Goal: Transaction & Acquisition: Purchase product/service

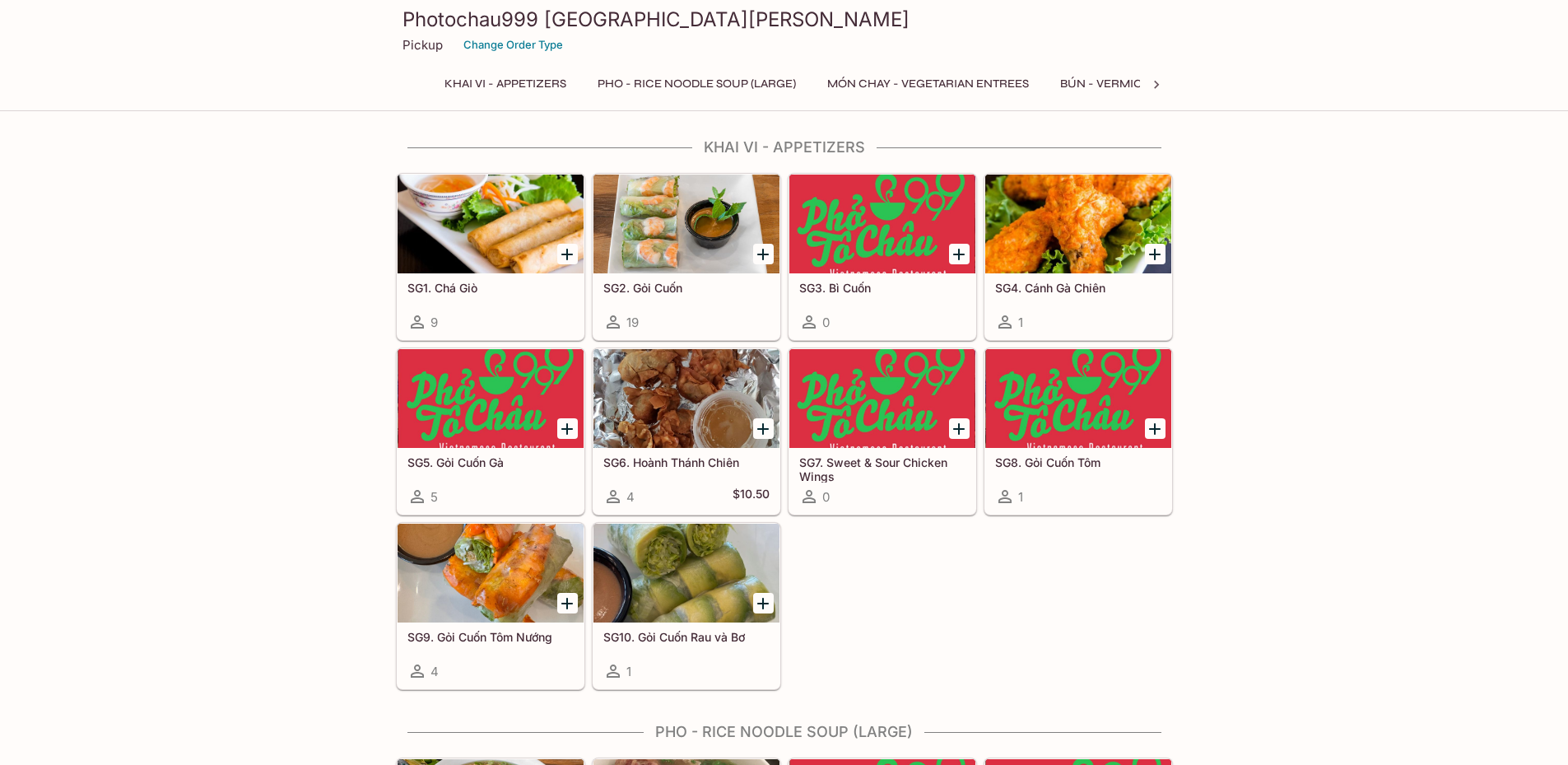
scroll to position [0, 577]
click at [758, 80] on button "CƠM DĨA - Rice Plates" at bounding box center [746, 84] width 152 height 23
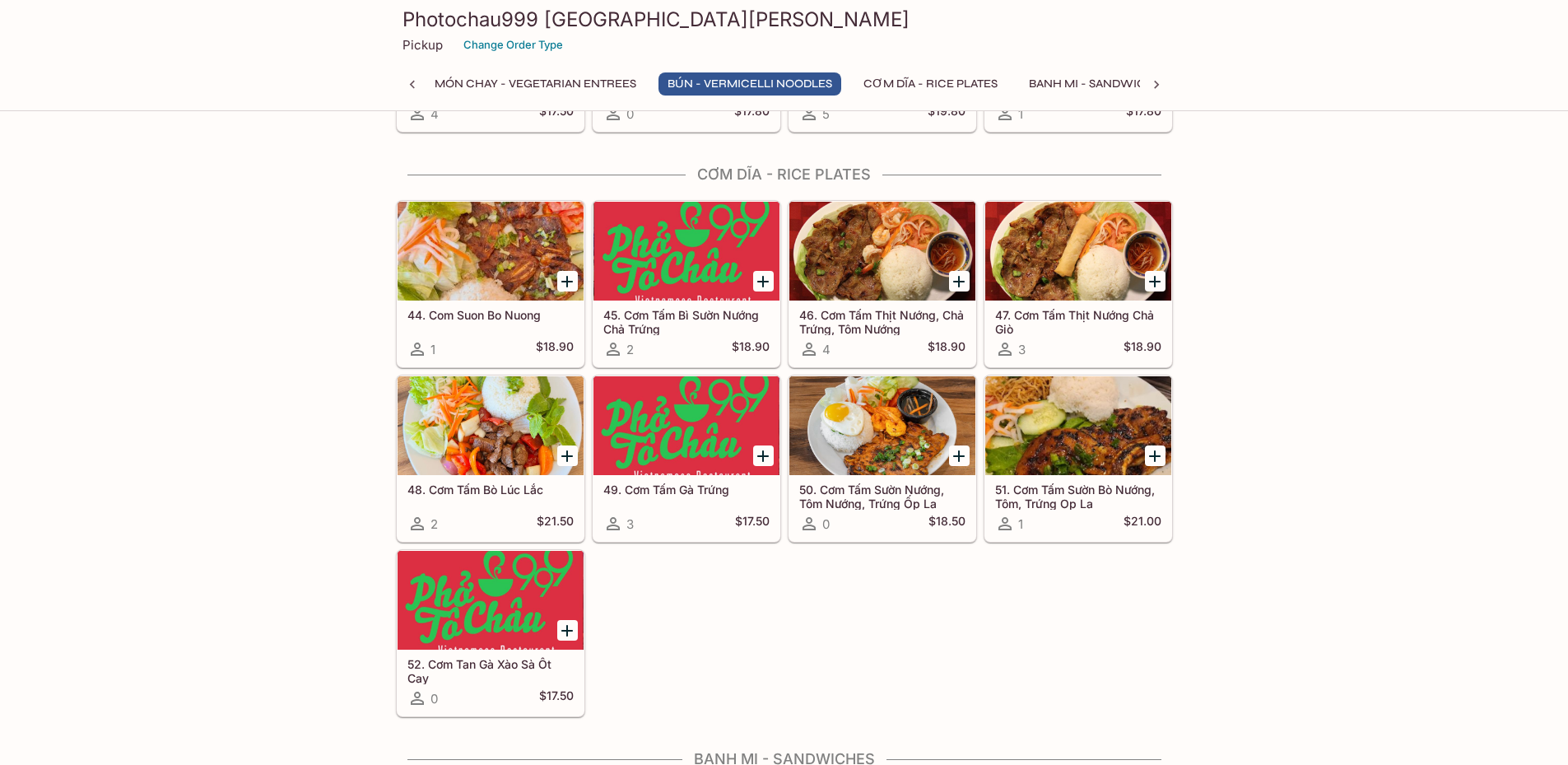
scroll to position [2686, 0]
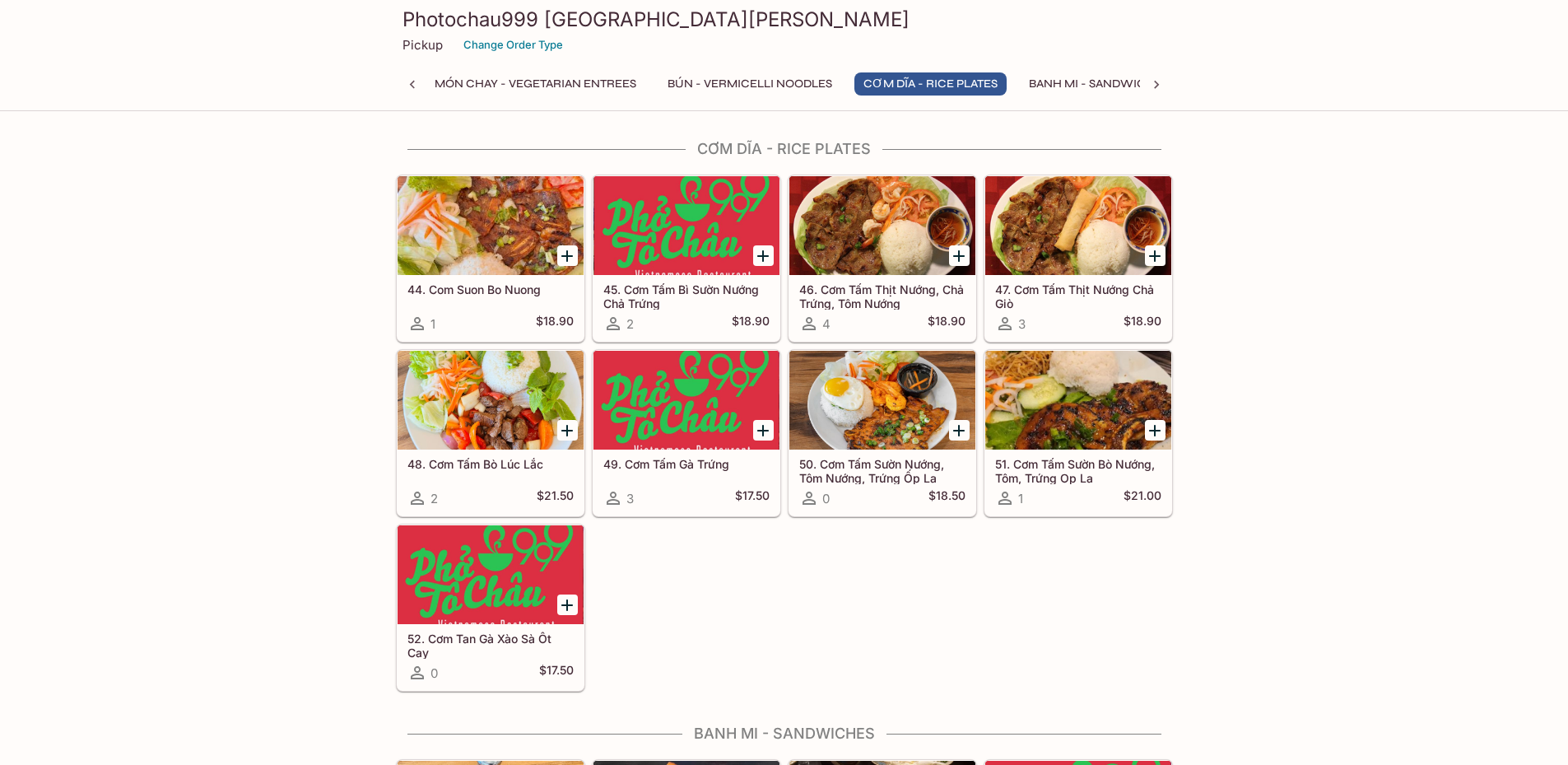
click at [511, 640] on h5 "52. Cơm Tan Gà Xào Sà Ốt Cay" at bounding box center [490, 645] width 166 height 28
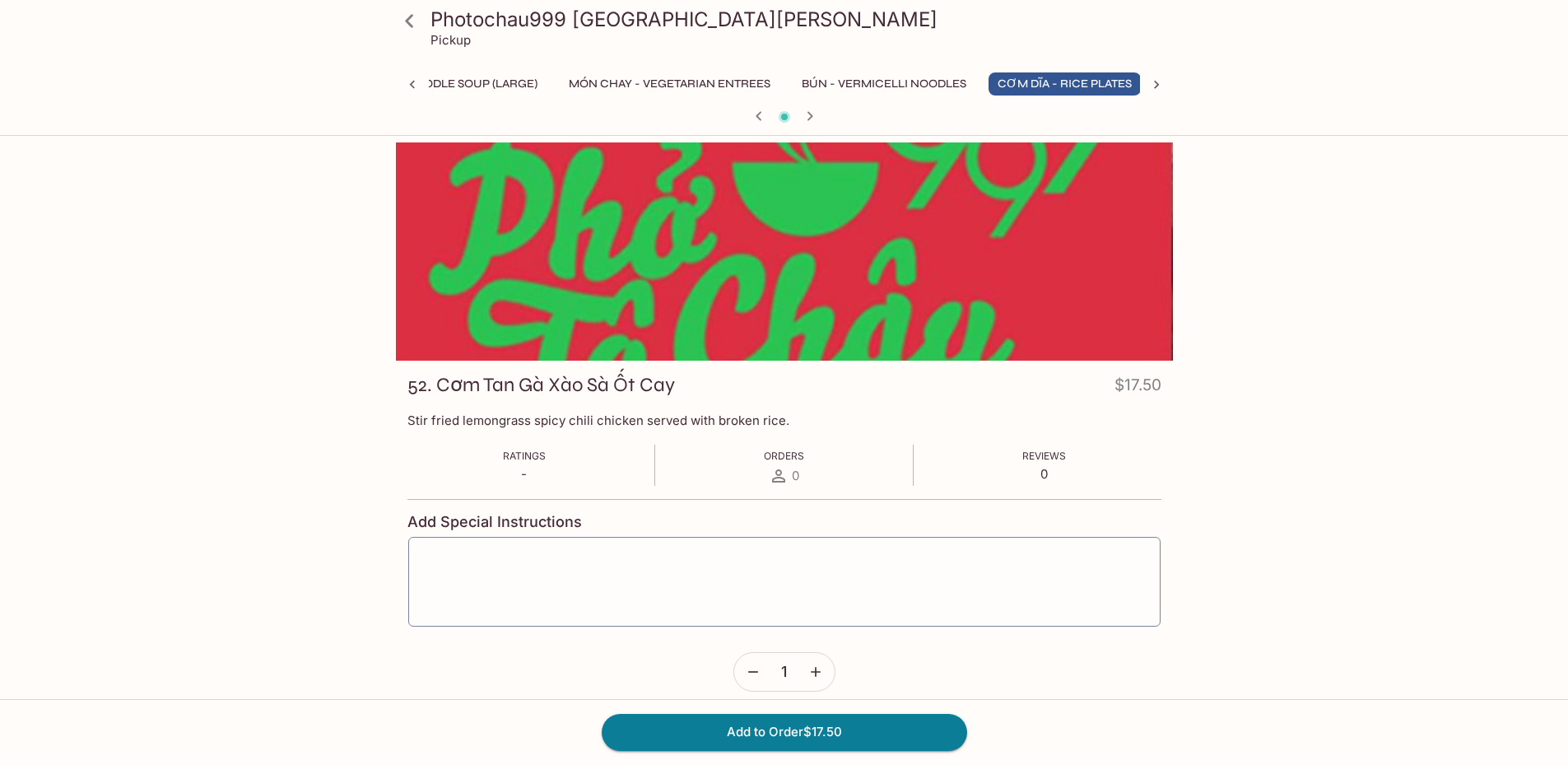
scroll to position [0, 267]
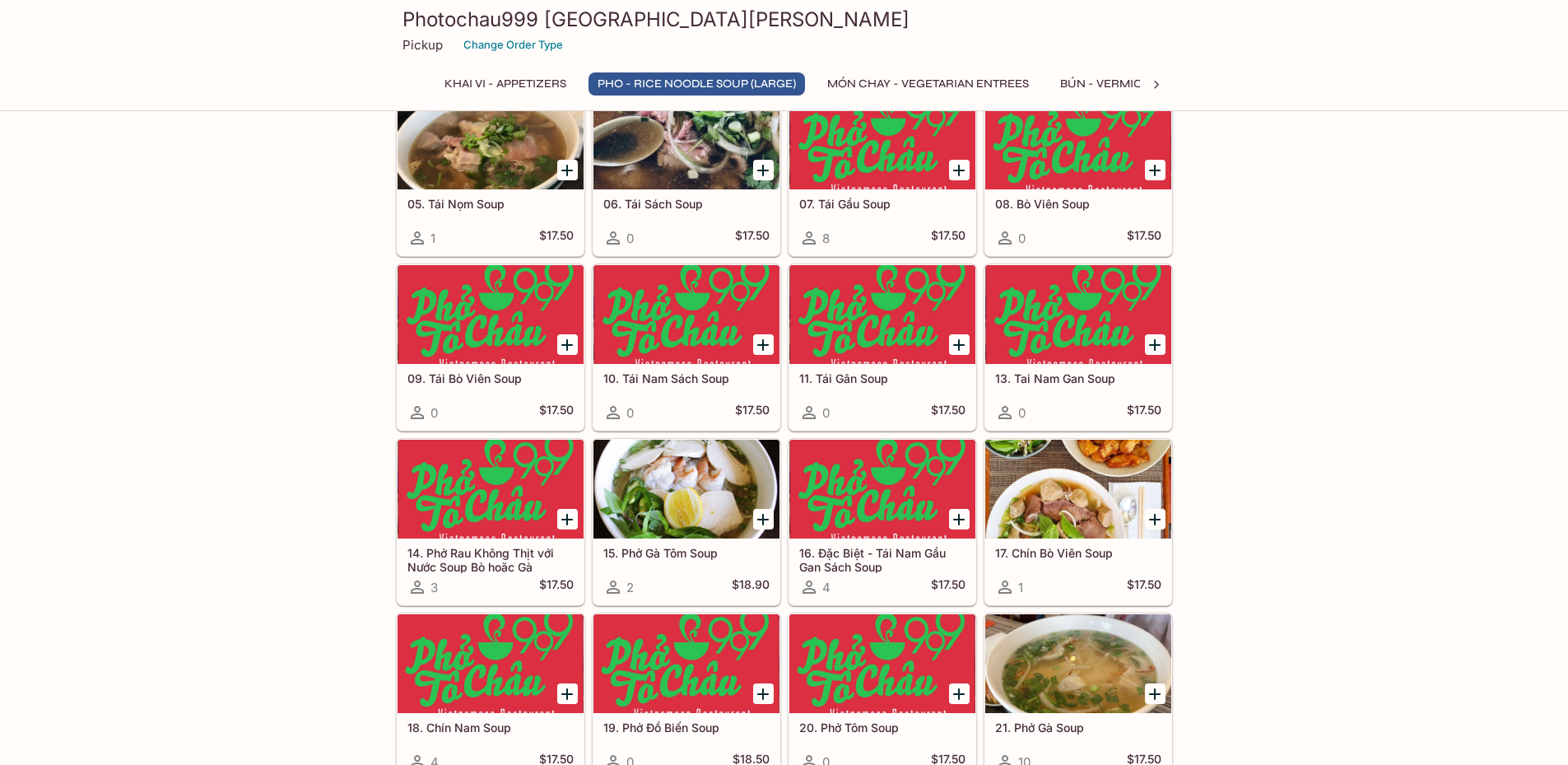
scroll to position [924, 0]
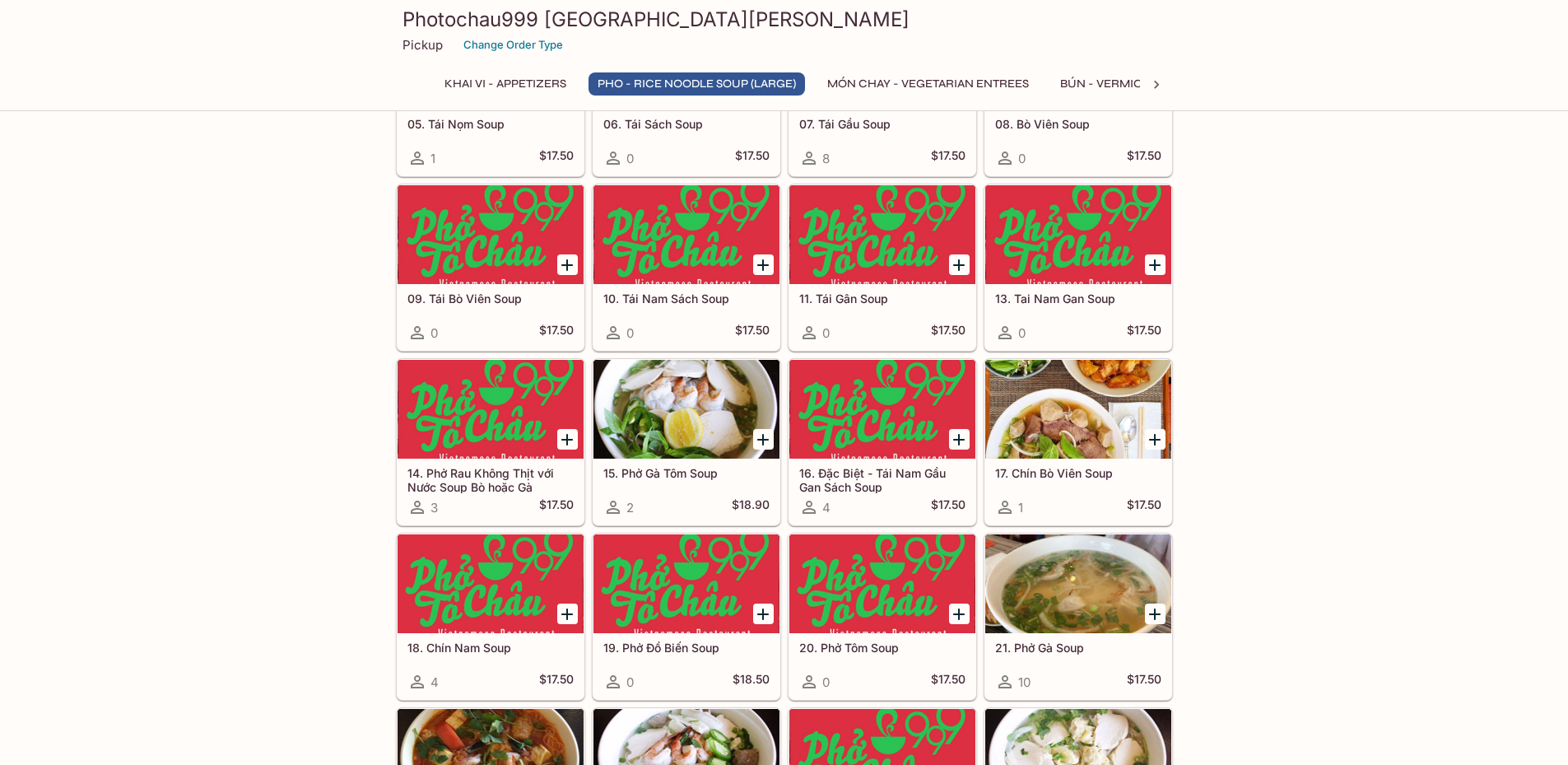
click at [1112, 84] on button "BÚN - Vermicelli Noodles" at bounding box center [1143, 84] width 183 height 23
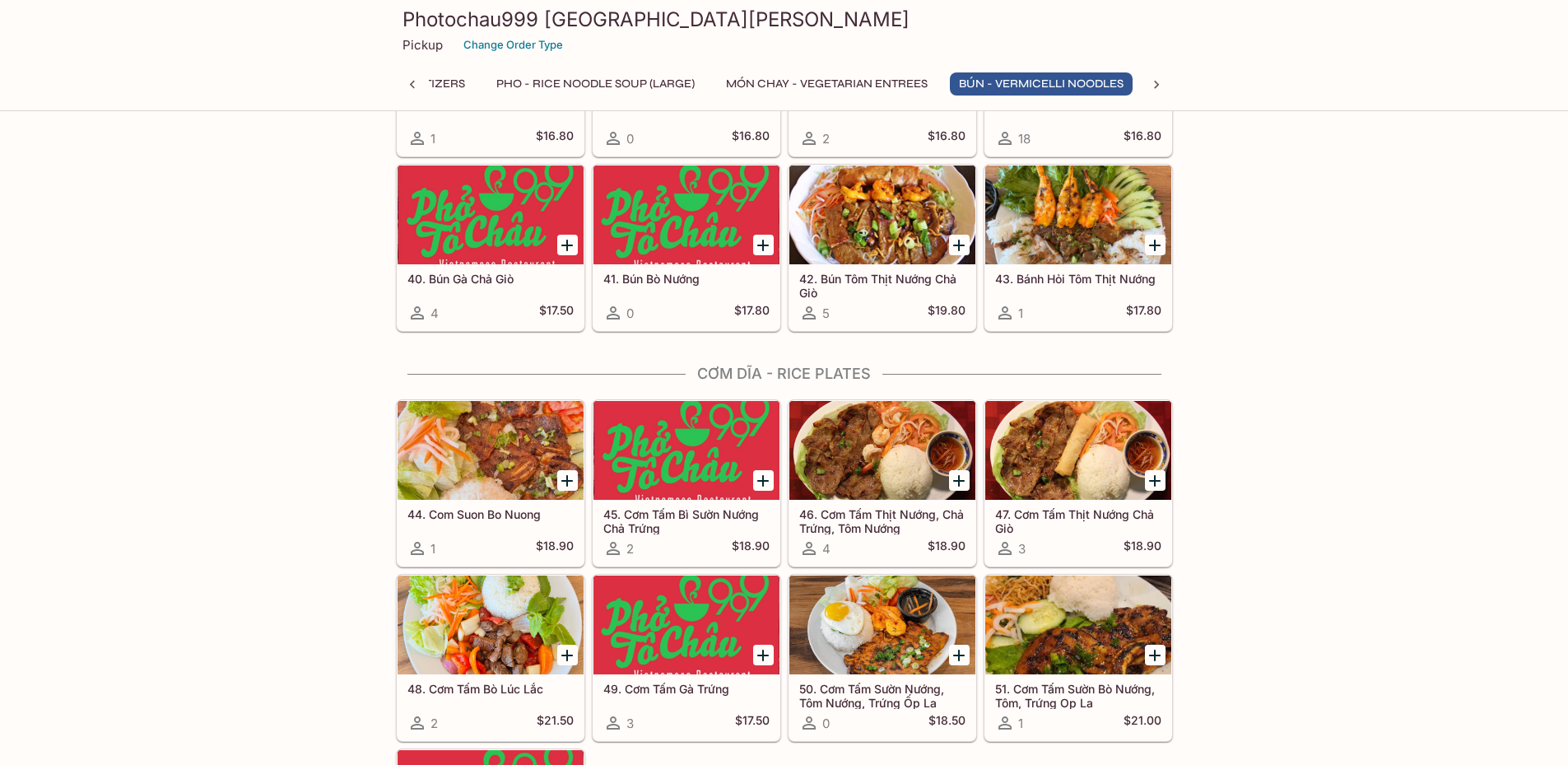
scroll to position [2606, 0]
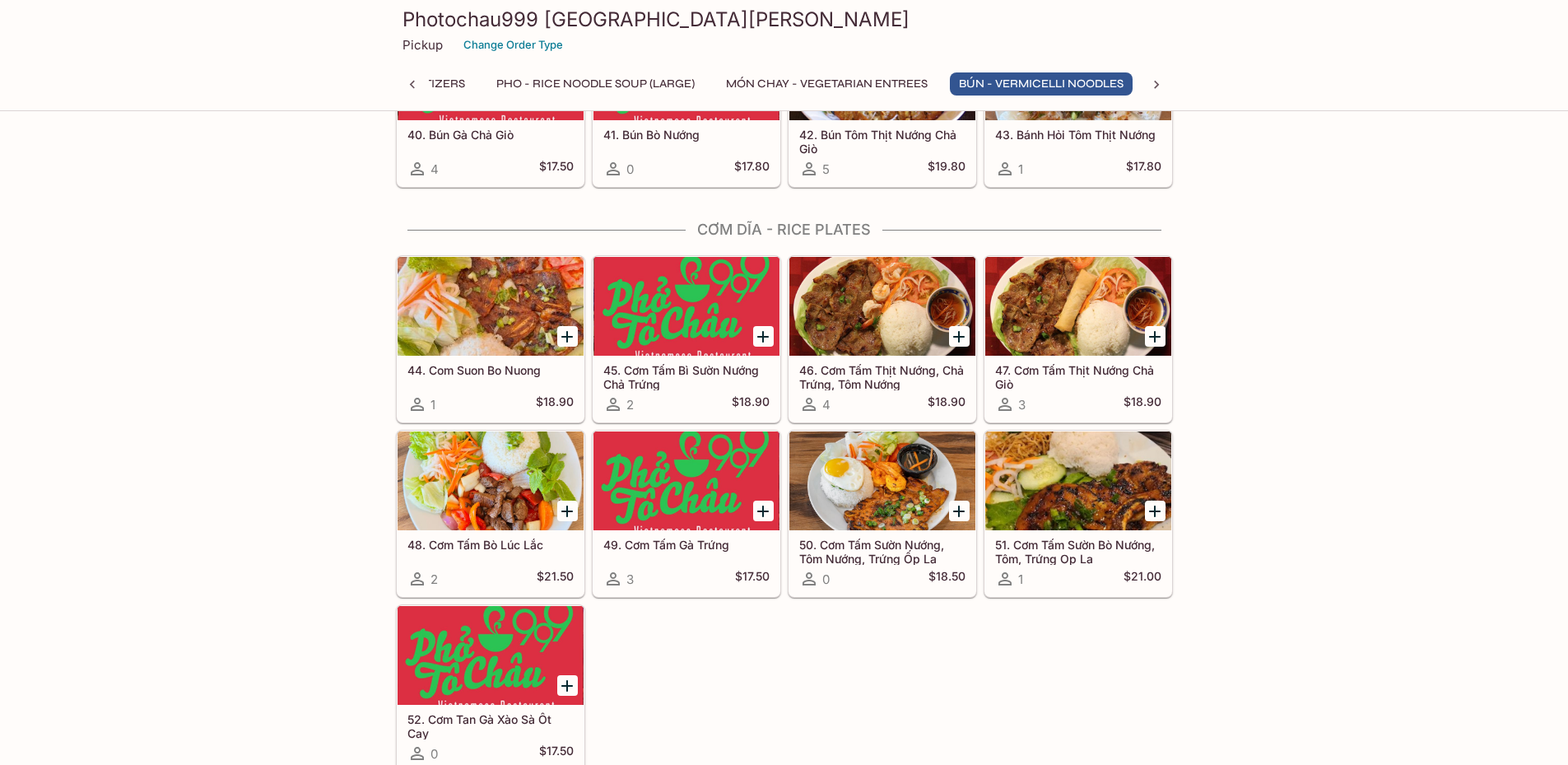
click at [691, 545] on h5 "49. Cơm Tấm Gà Trứng" at bounding box center [686, 544] width 166 height 14
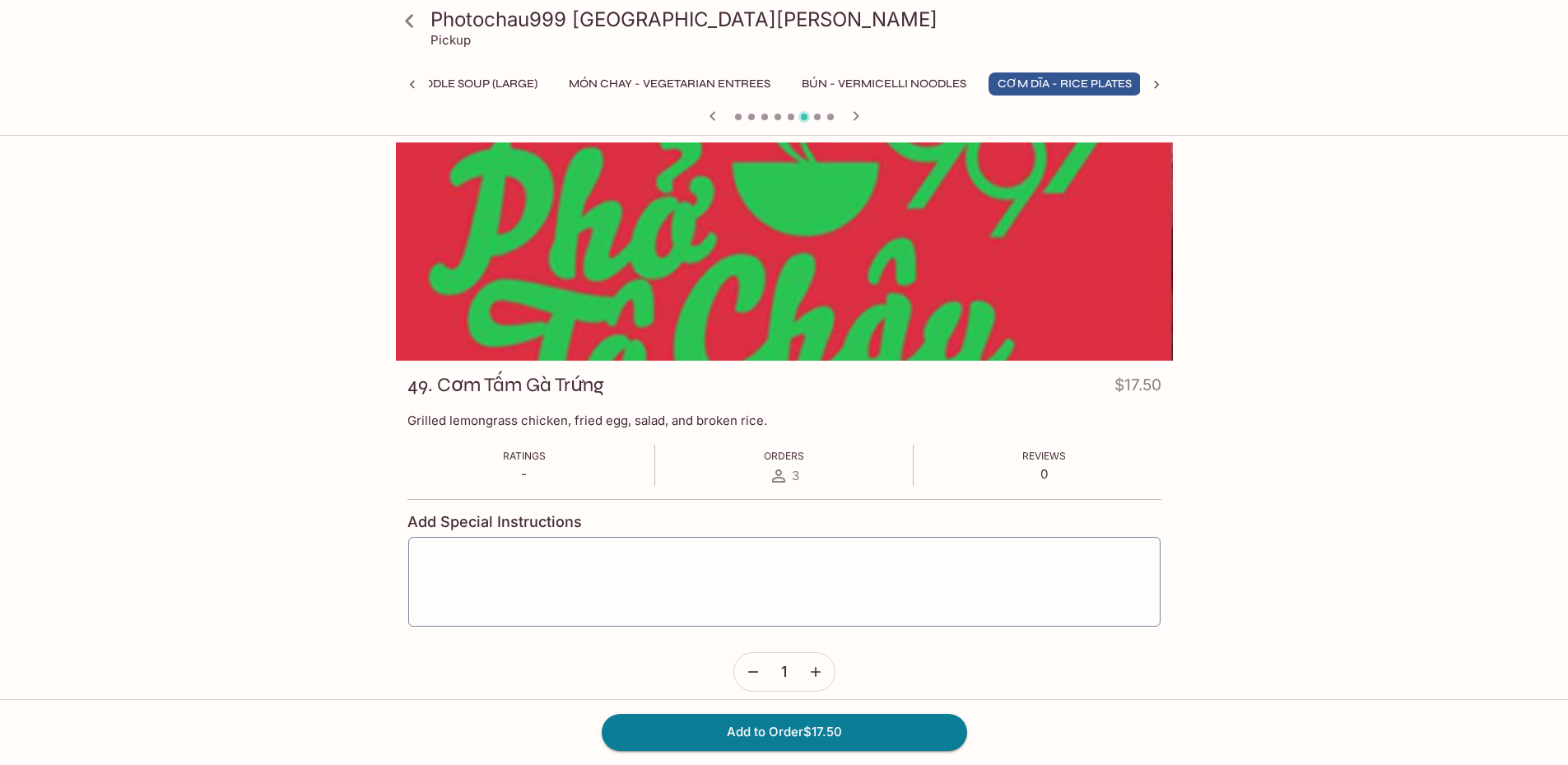
scroll to position [0, 267]
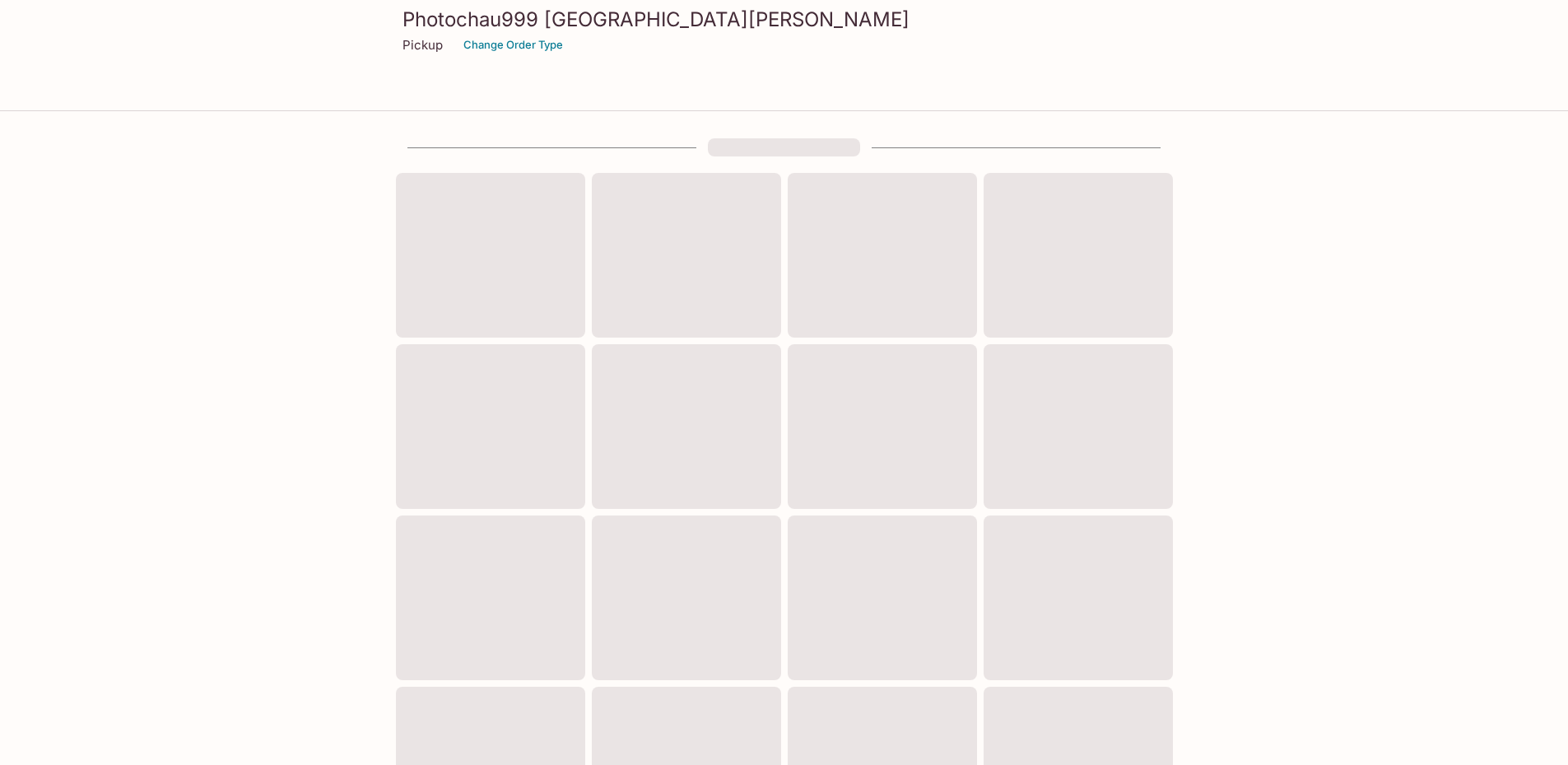
scroll to position [429, 0]
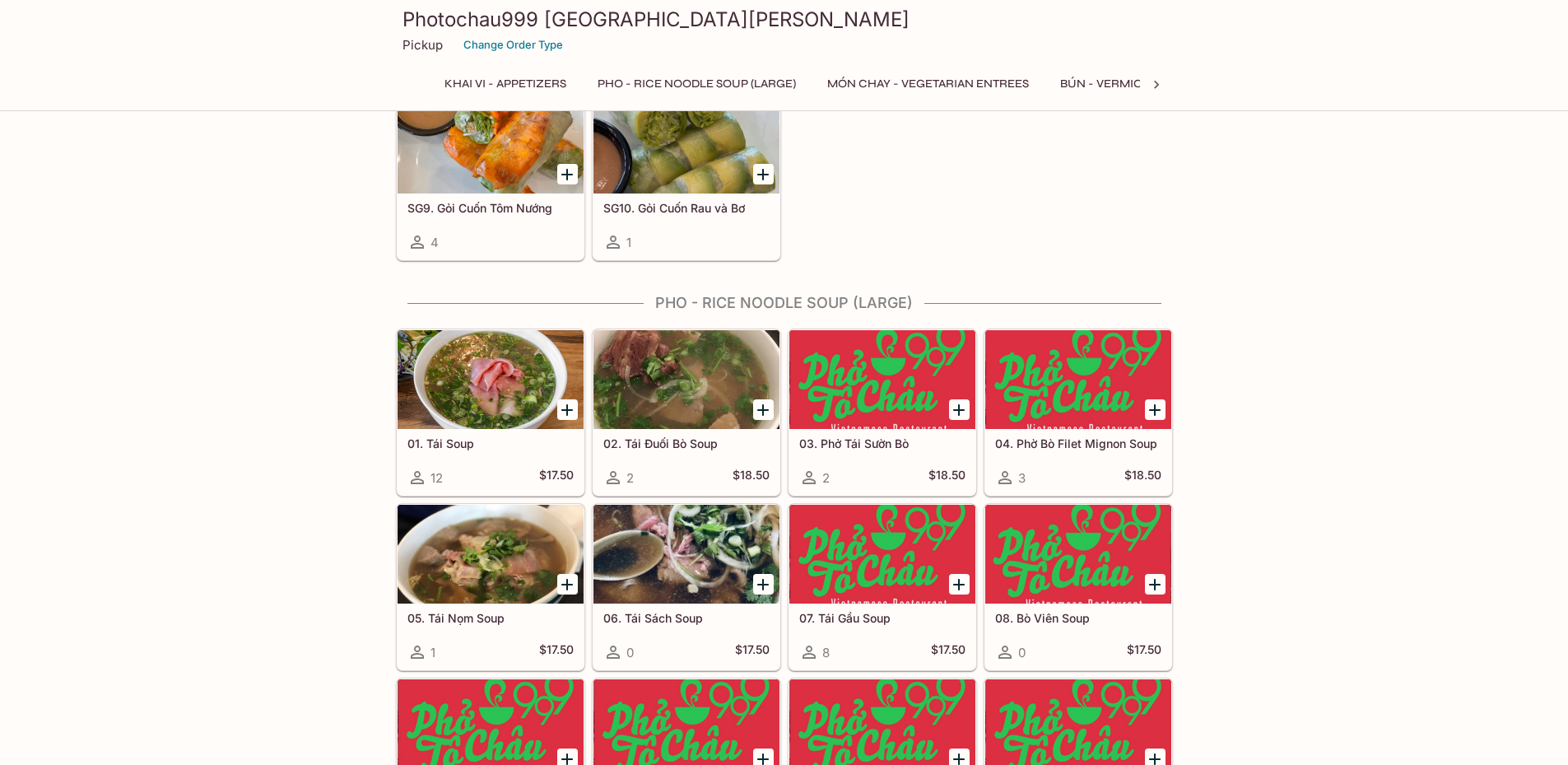
click at [1161, 84] on icon at bounding box center [1156, 84] width 16 height 16
click at [769, 84] on button "CƠM DĨA - Rice Plates" at bounding box center [746, 84] width 152 height 23
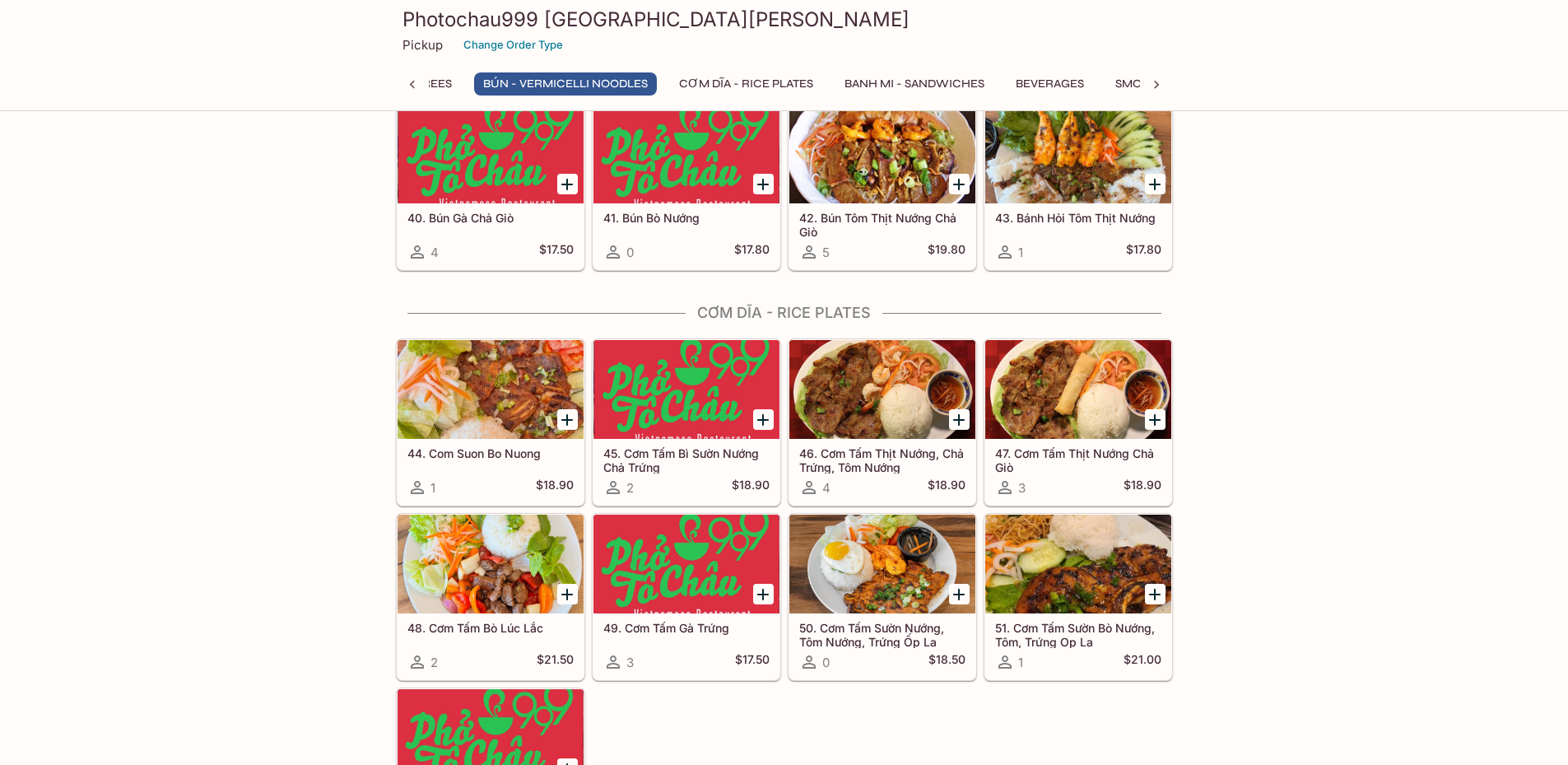
scroll to position [2686, 0]
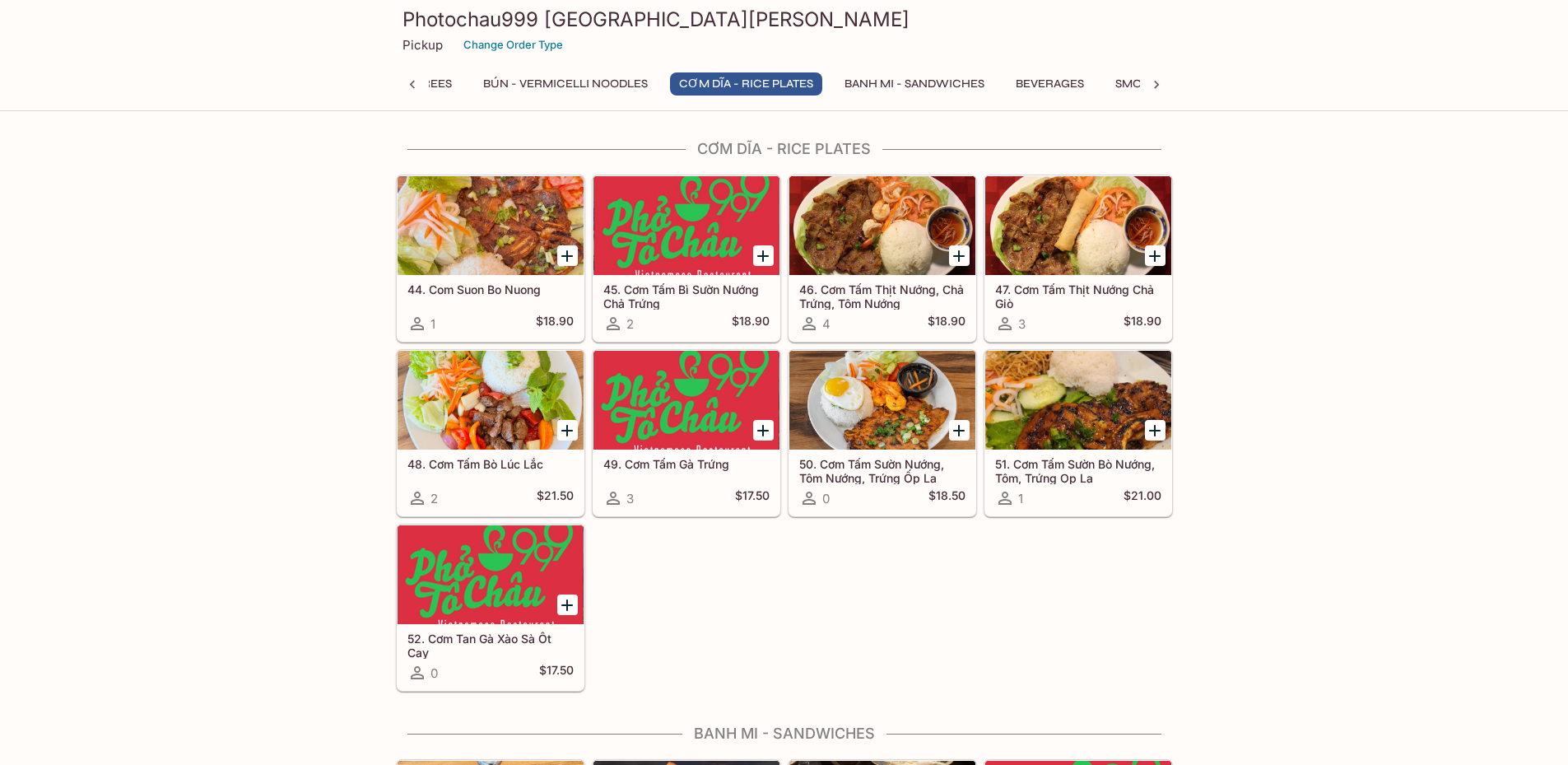
click at [1086, 477] on h5 "51. Cơm Tấm Sườn Bò Nướng, Tôm, Trứng Op La" at bounding box center [1078, 471] width 166 height 28
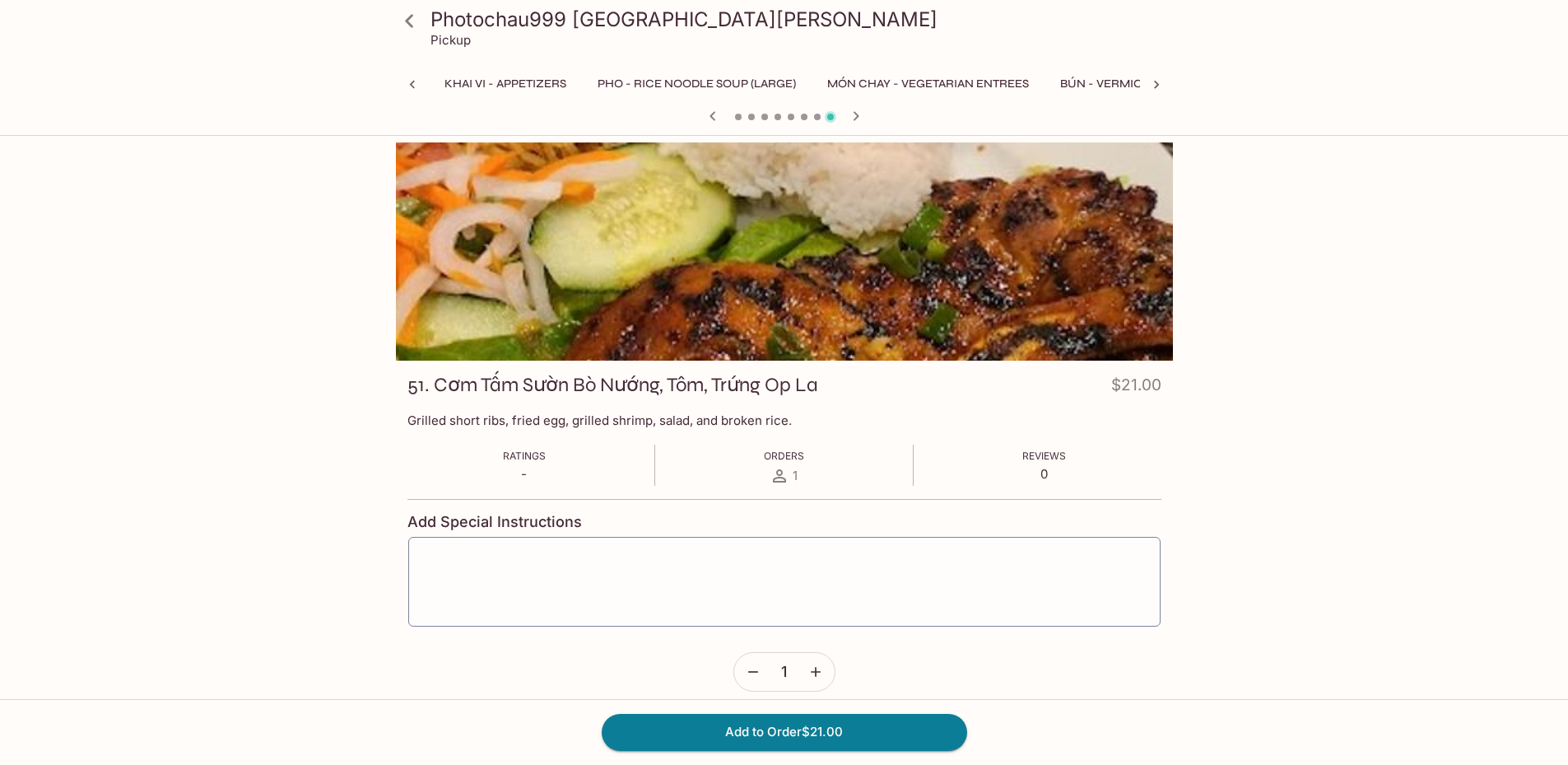
scroll to position [0, 267]
click at [718, 117] on icon "button" at bounding box center [712, 115] width 20 height 20
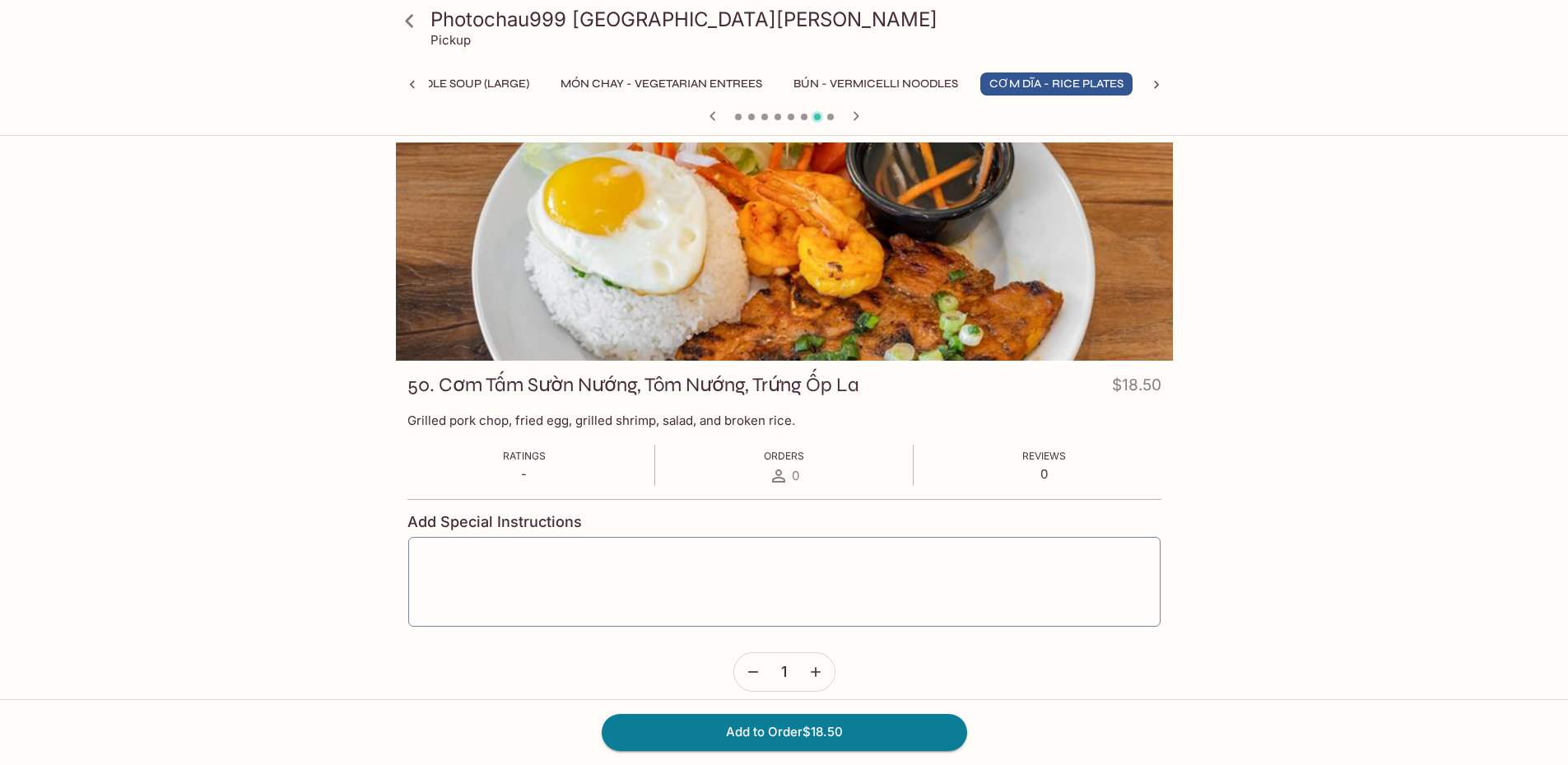
click at [718, 117] on icon "button" at bounding box center [712, 115] width 20 height 20
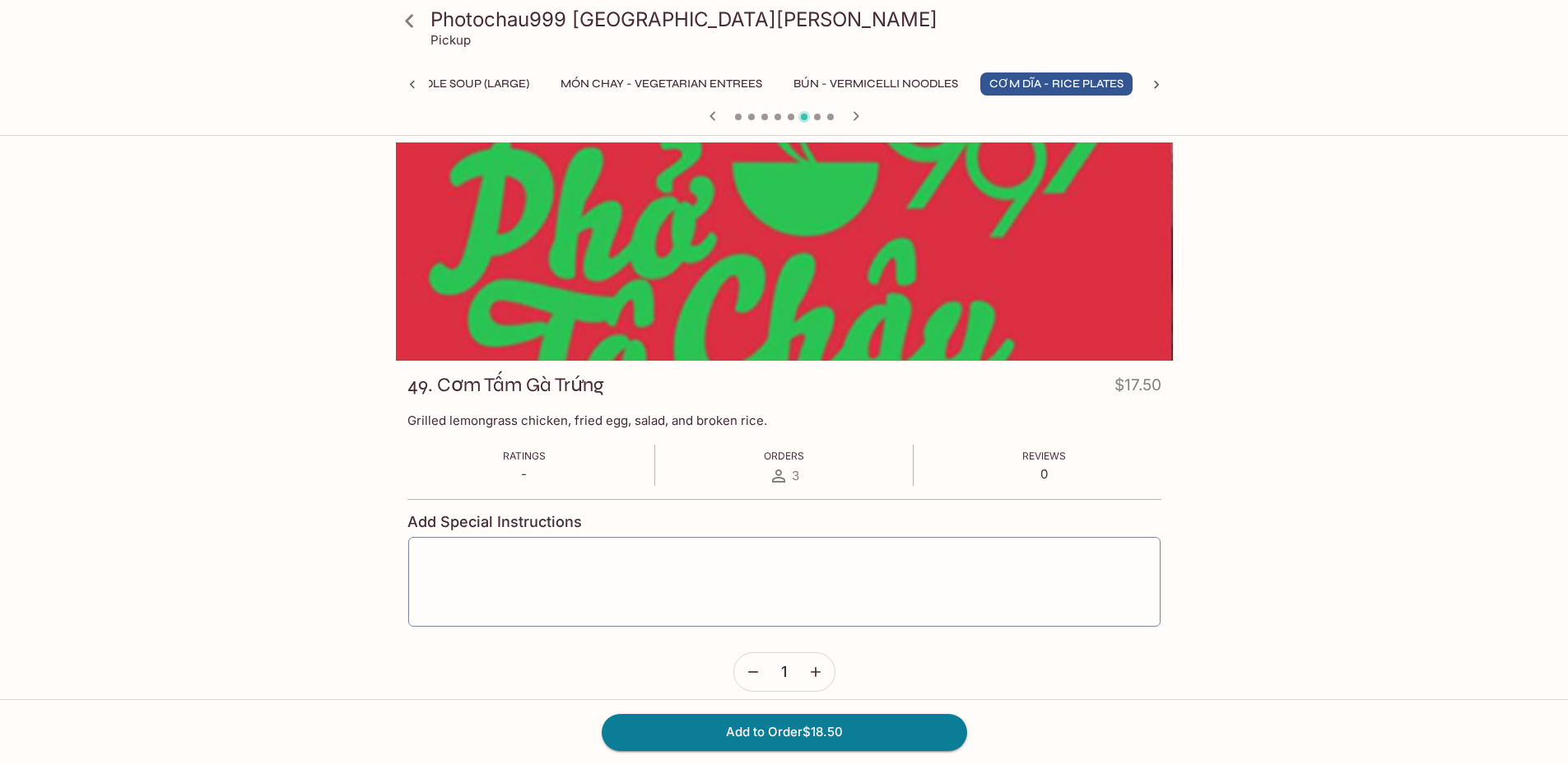
click at [718, 117] on icon "button" at bounding box center [712, 115] width 20 height 20
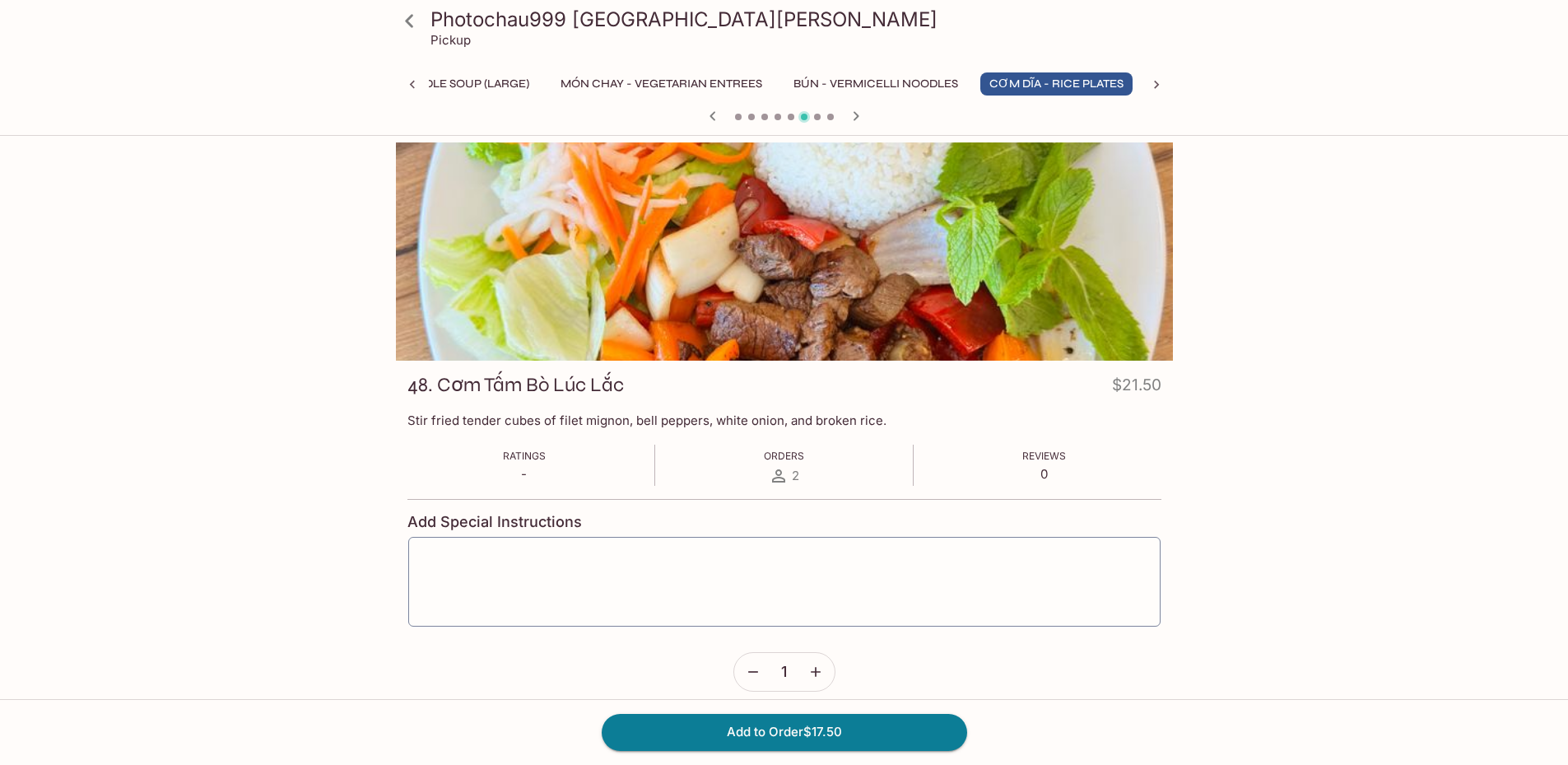
click at [718, 117] on icon "button" at bounding box center [712, 115] width 20 height 20
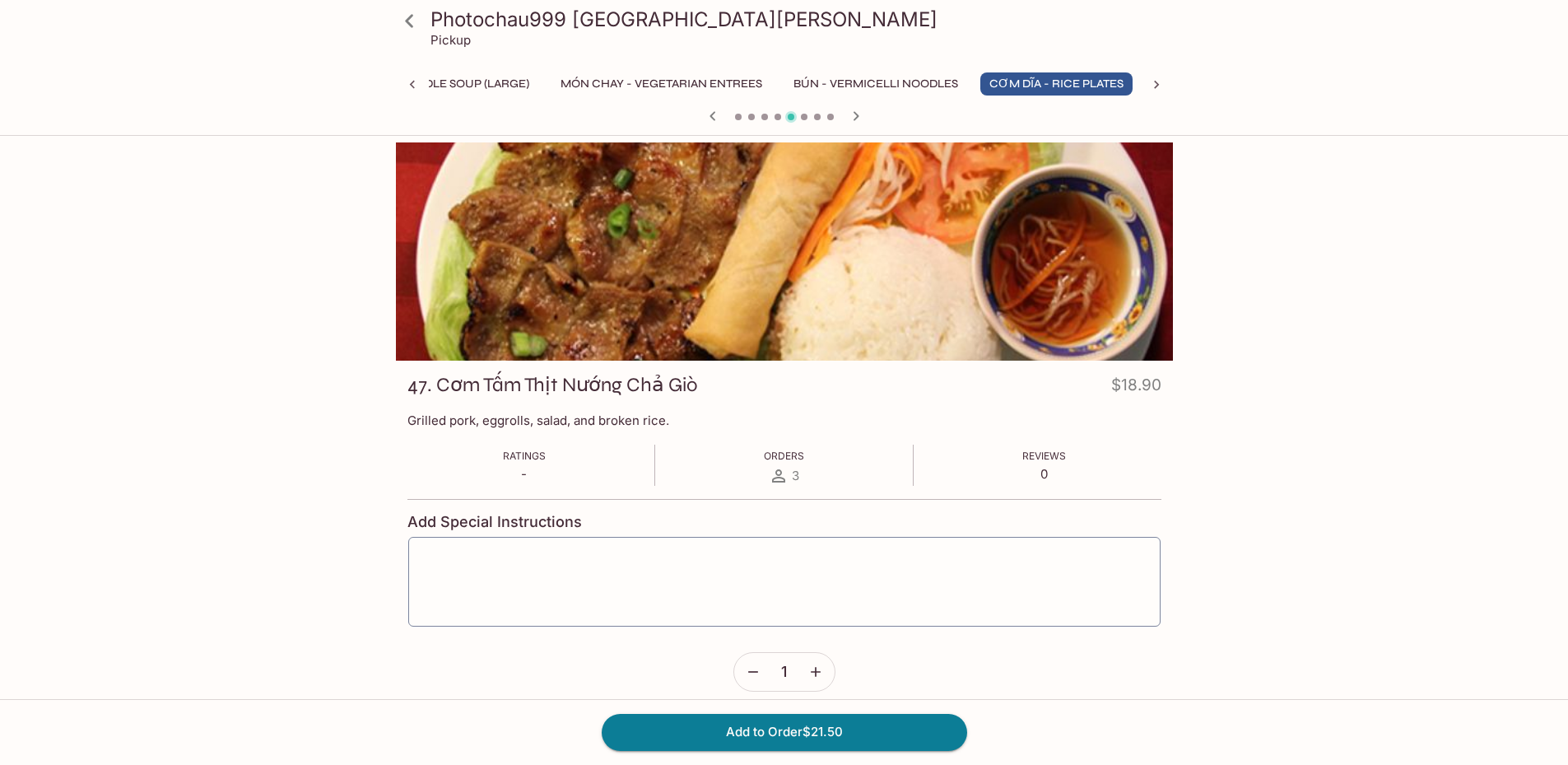
click at [718, 117] on icon "button" at bounding box center [712, 115] width 20 height 20
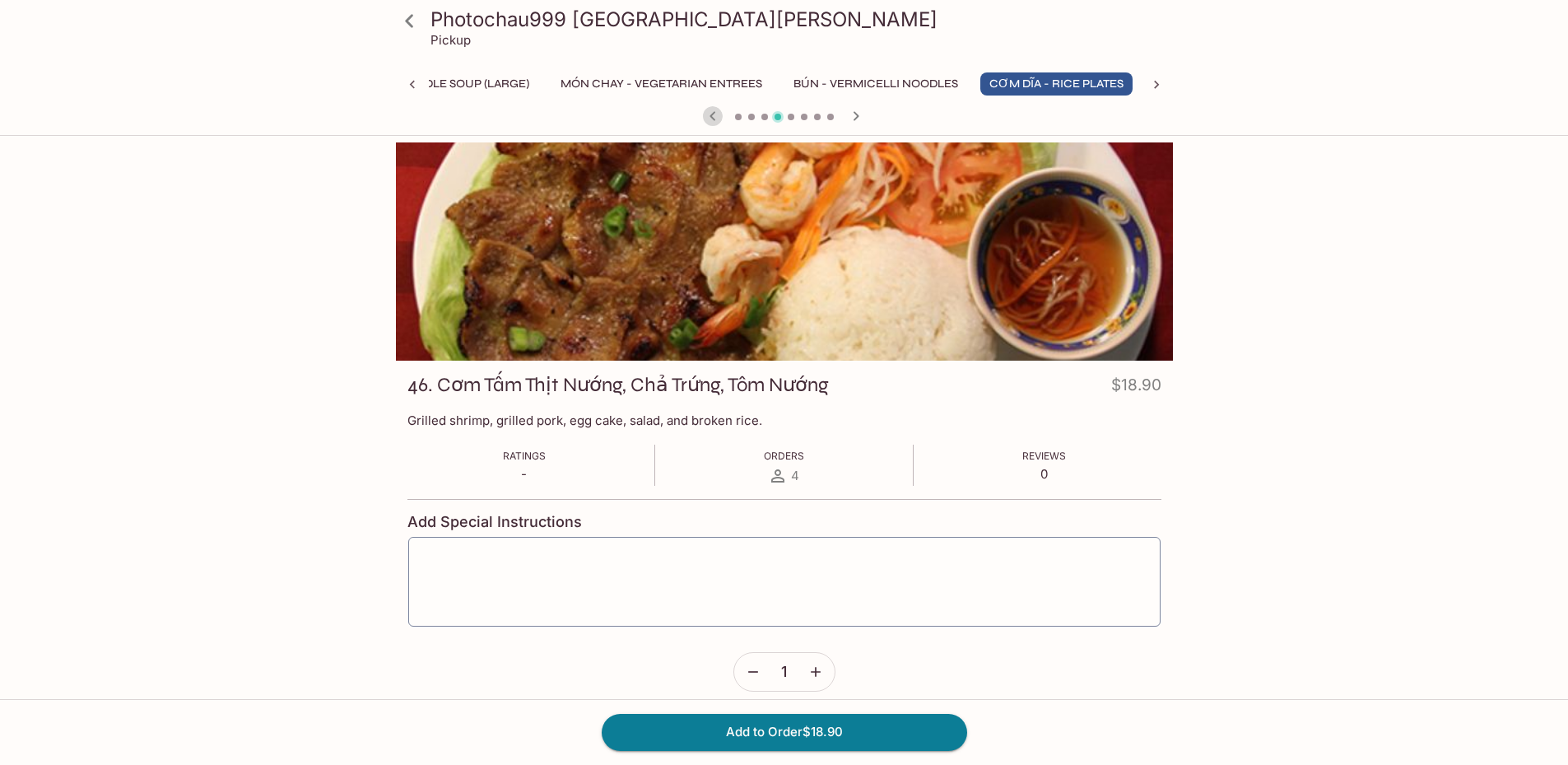
click at [718, 117] on icon "button" at bounding box center [712, 115] width 20 height 20
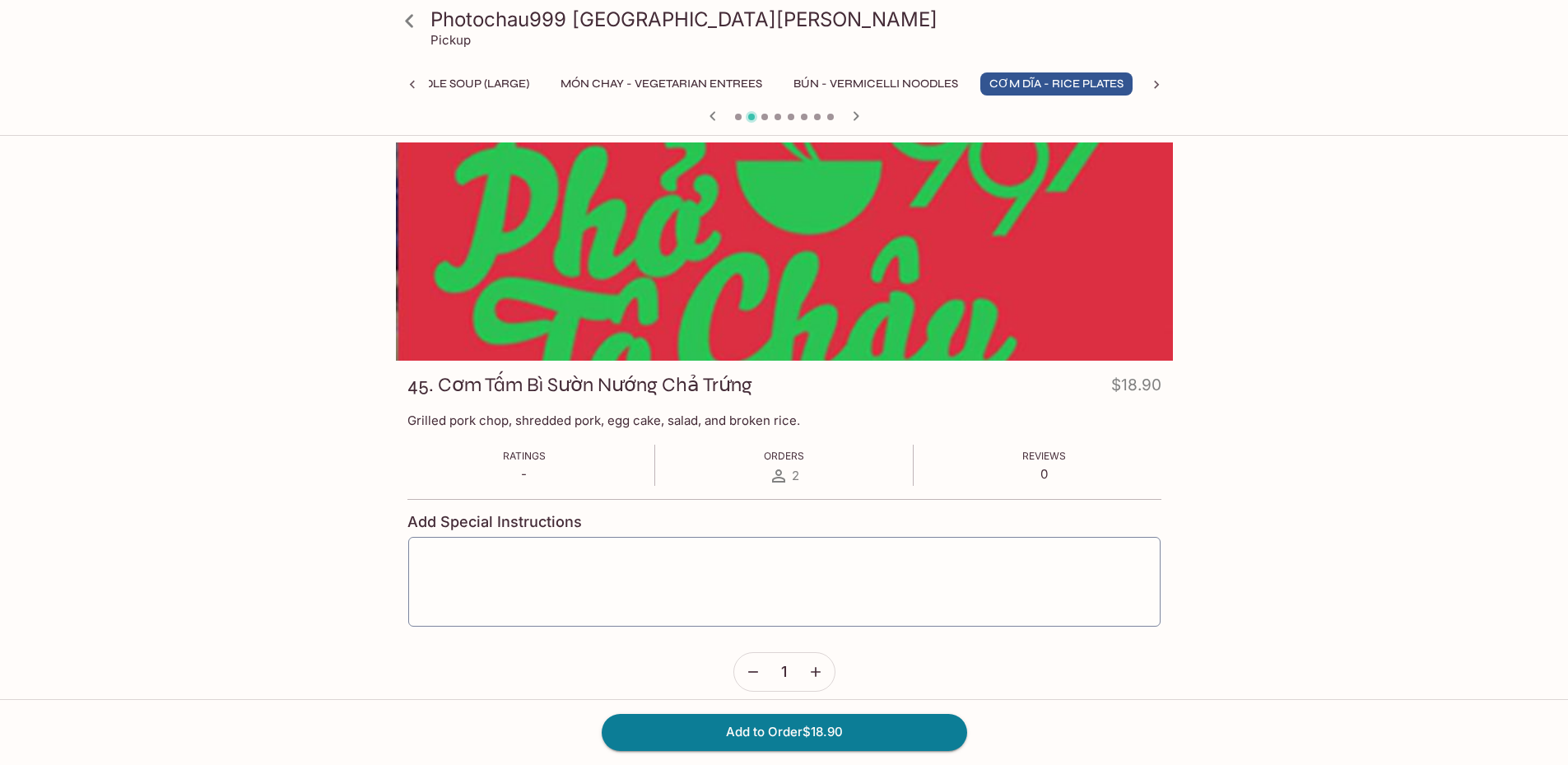
click at [736, 119] on span at bounding box center [739, 117] width 7 height 7
click at [739, 119] on span at bounding box center [739, 117] width 7 height 7
click at [720, 118] on icon "button" at bounding box center [712, 115] width 20 height 20
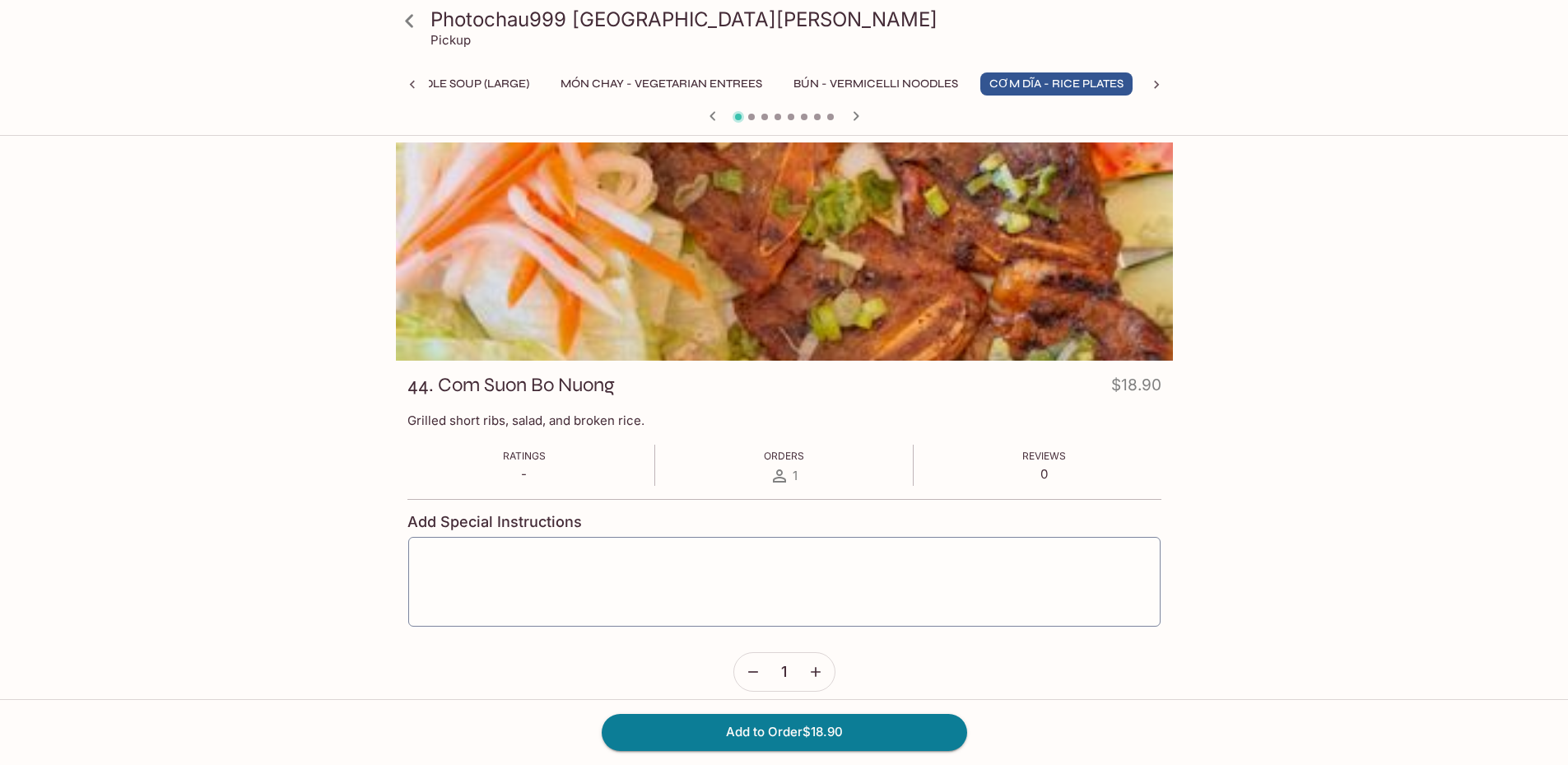
click at [860, 120] on icon "button" at bounding box center [856, 115] width 20 height 20
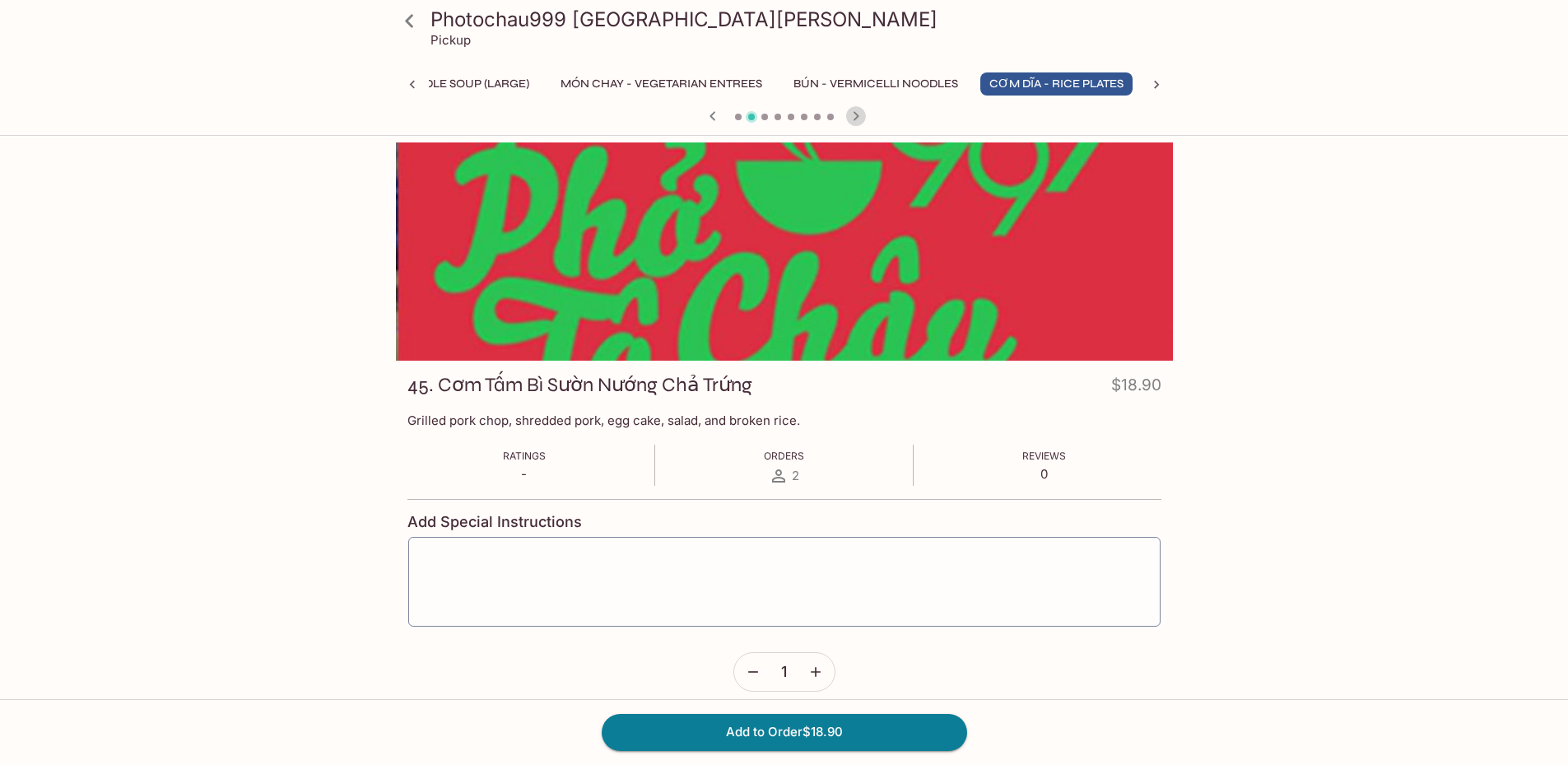
click at [860, 119] on icon "button" at bounding box center [856, 115] width 20 height 20
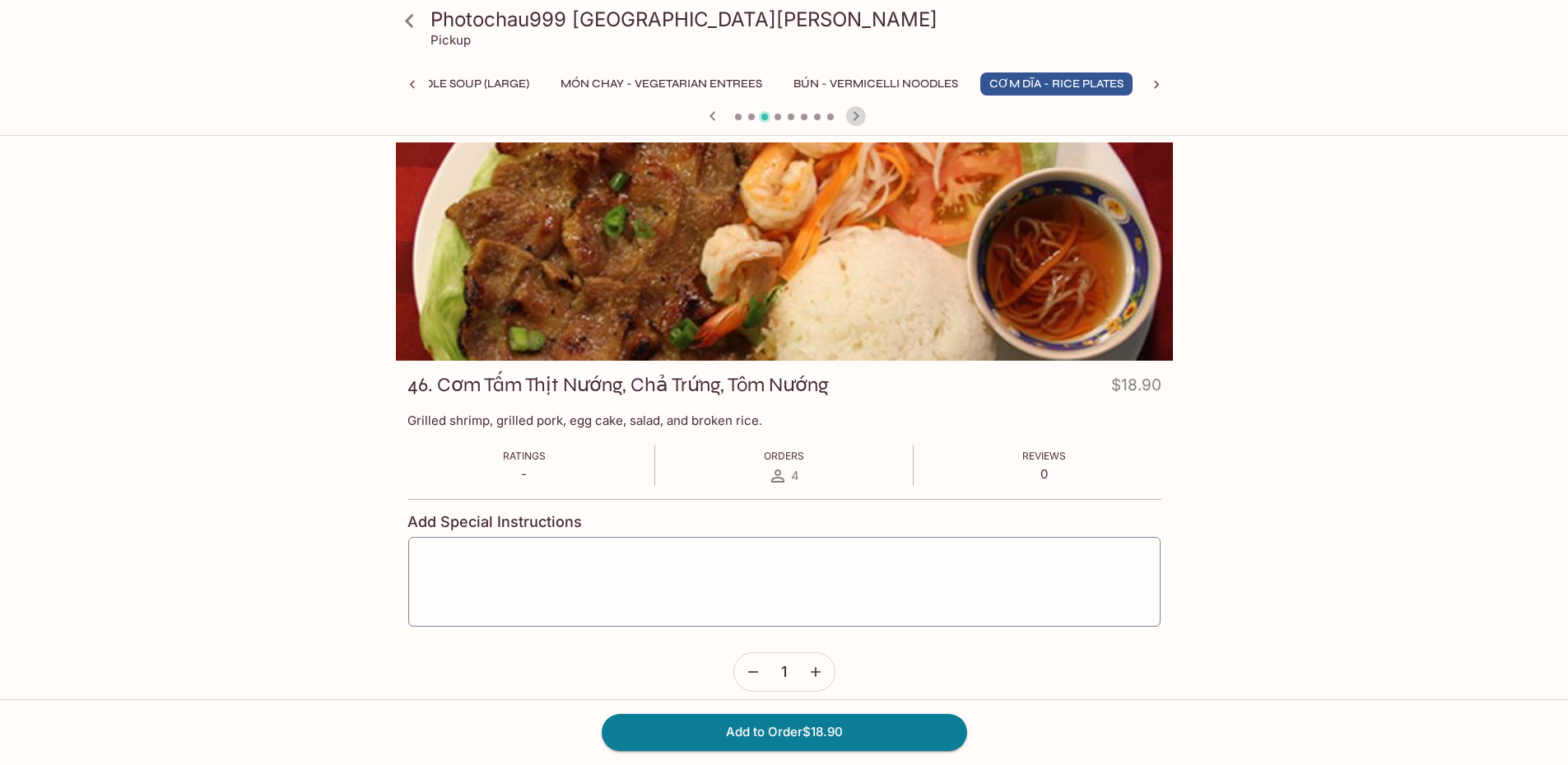
click at [860, 115] on icon "button" at bounding box center [856, 115] width 20 height 20
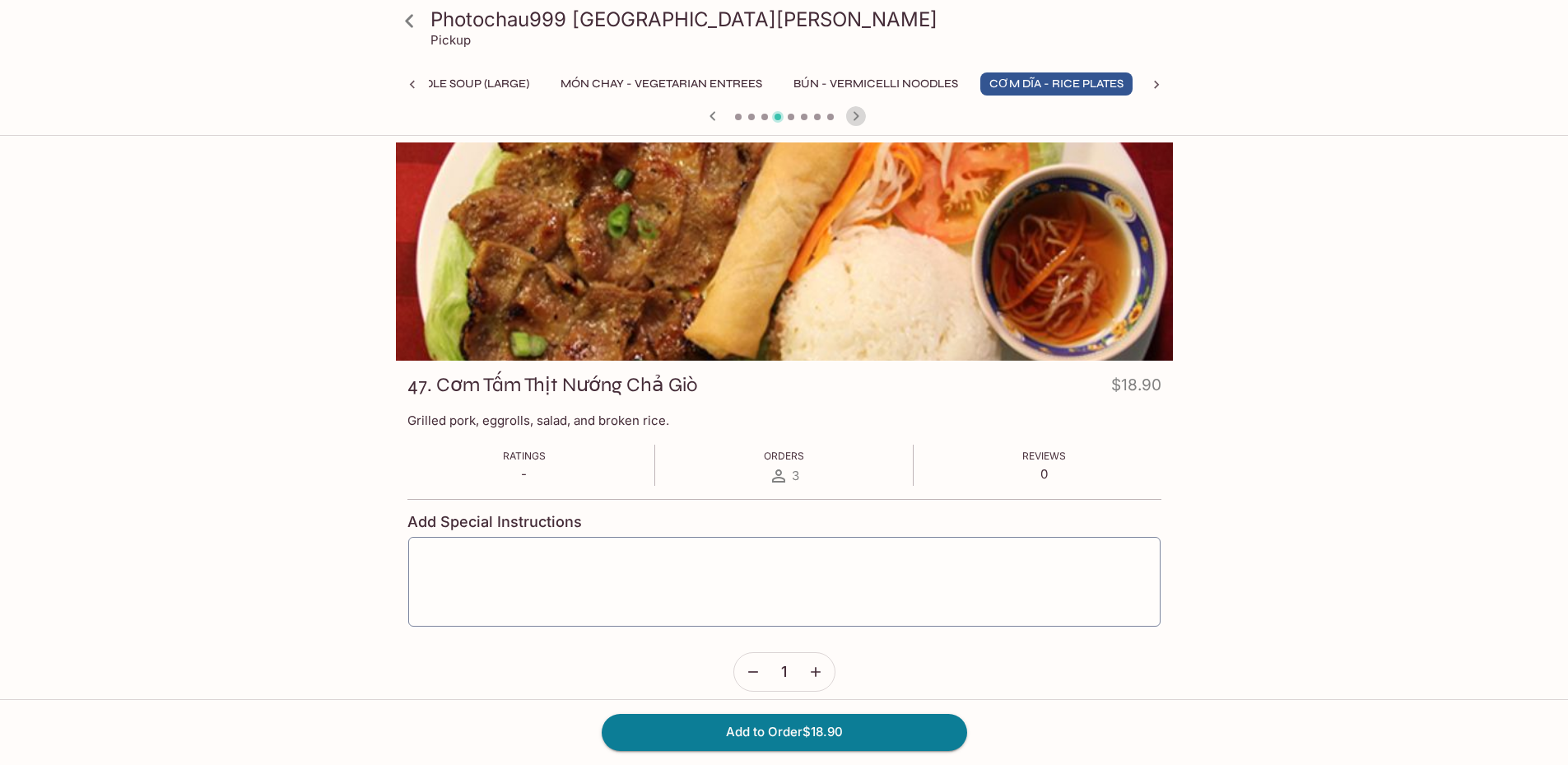
click at [860, 115] on icon "button" at bounding box center [856, 115] width 20 height 20
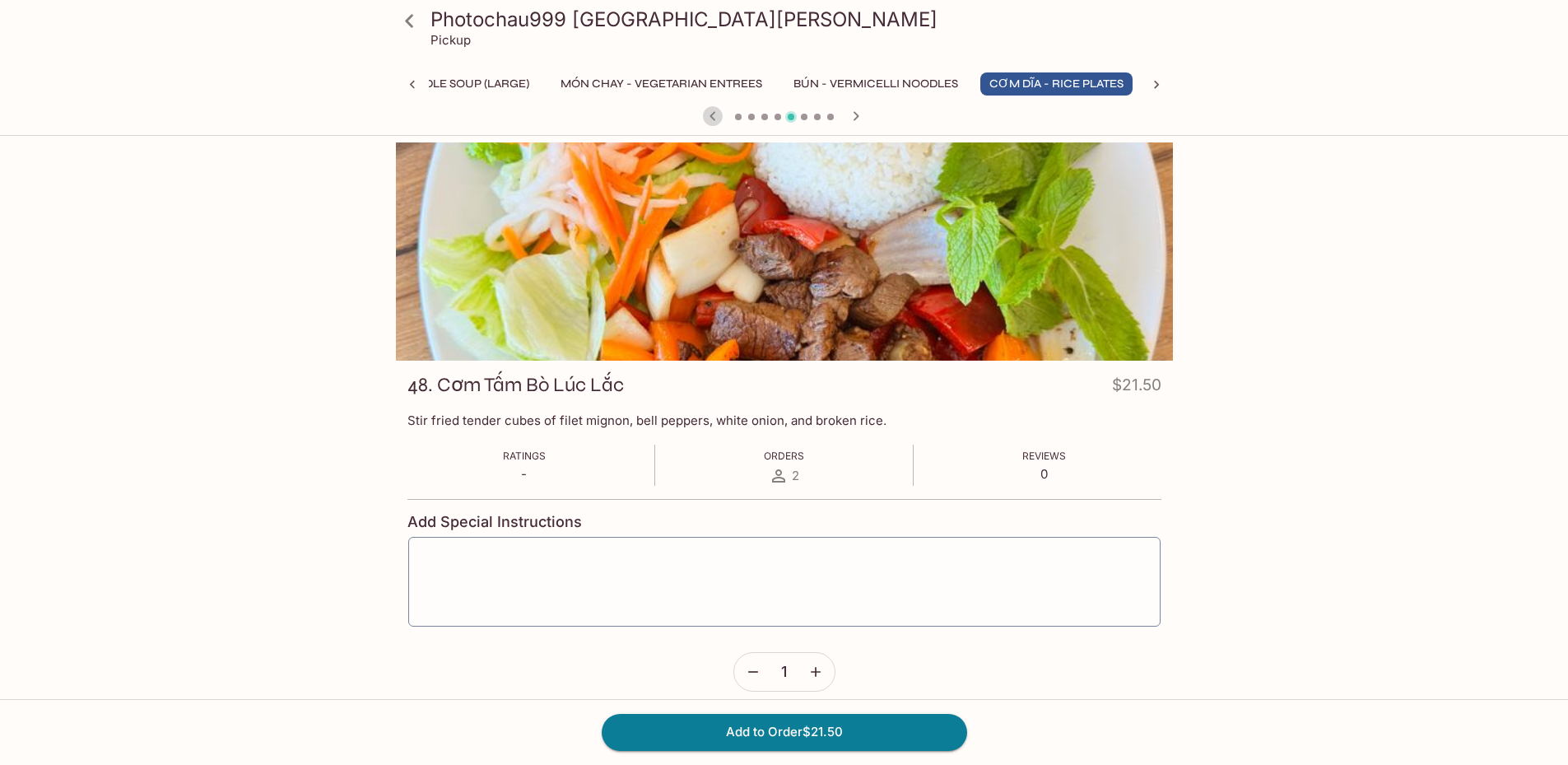
click at [713, 119] on icon "button" at bounding box center [712, 115] width 6 height 9
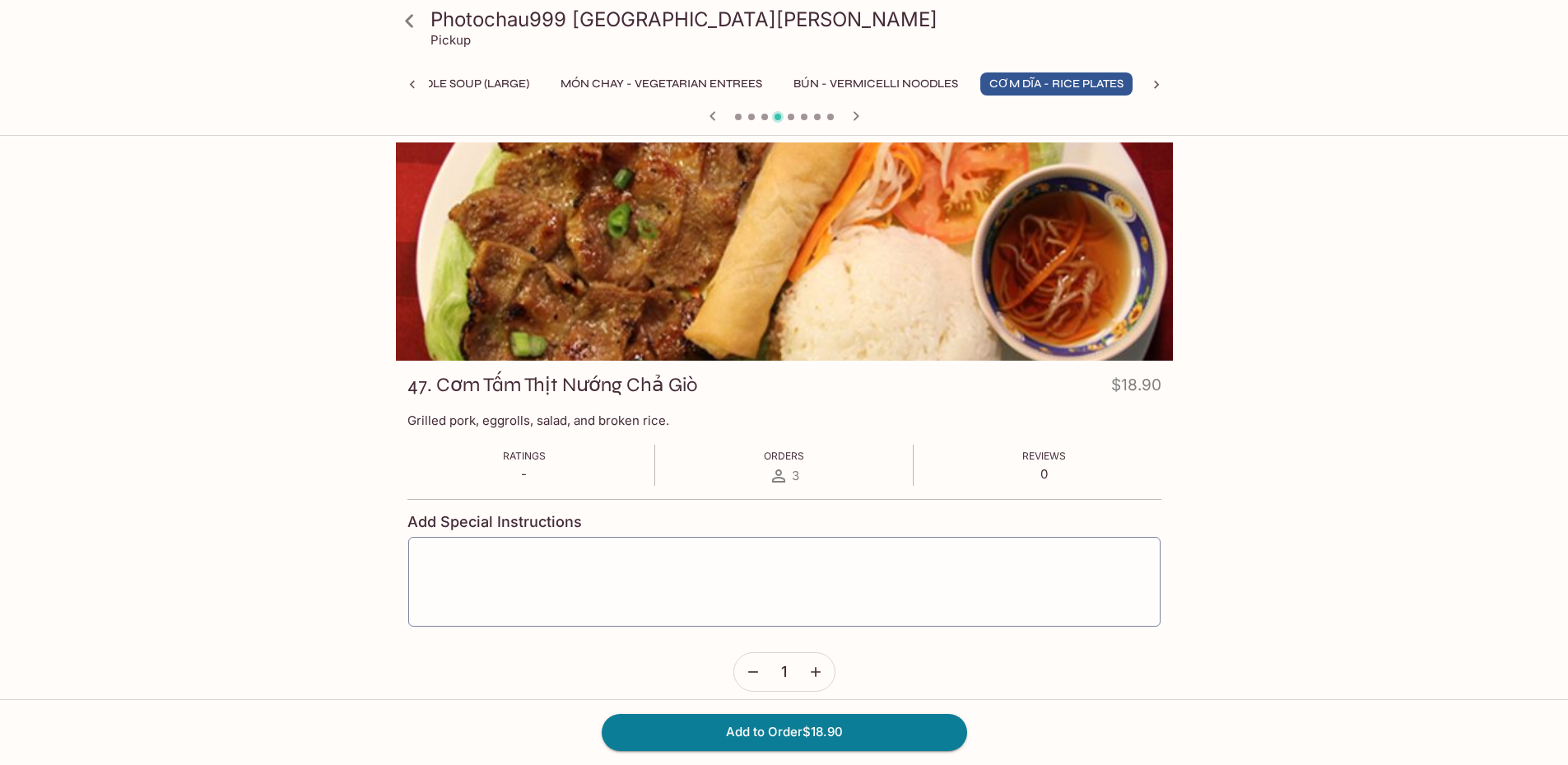
click at [854, 119] on icon "button" at bounding box center [855, 115] width 6 height 9
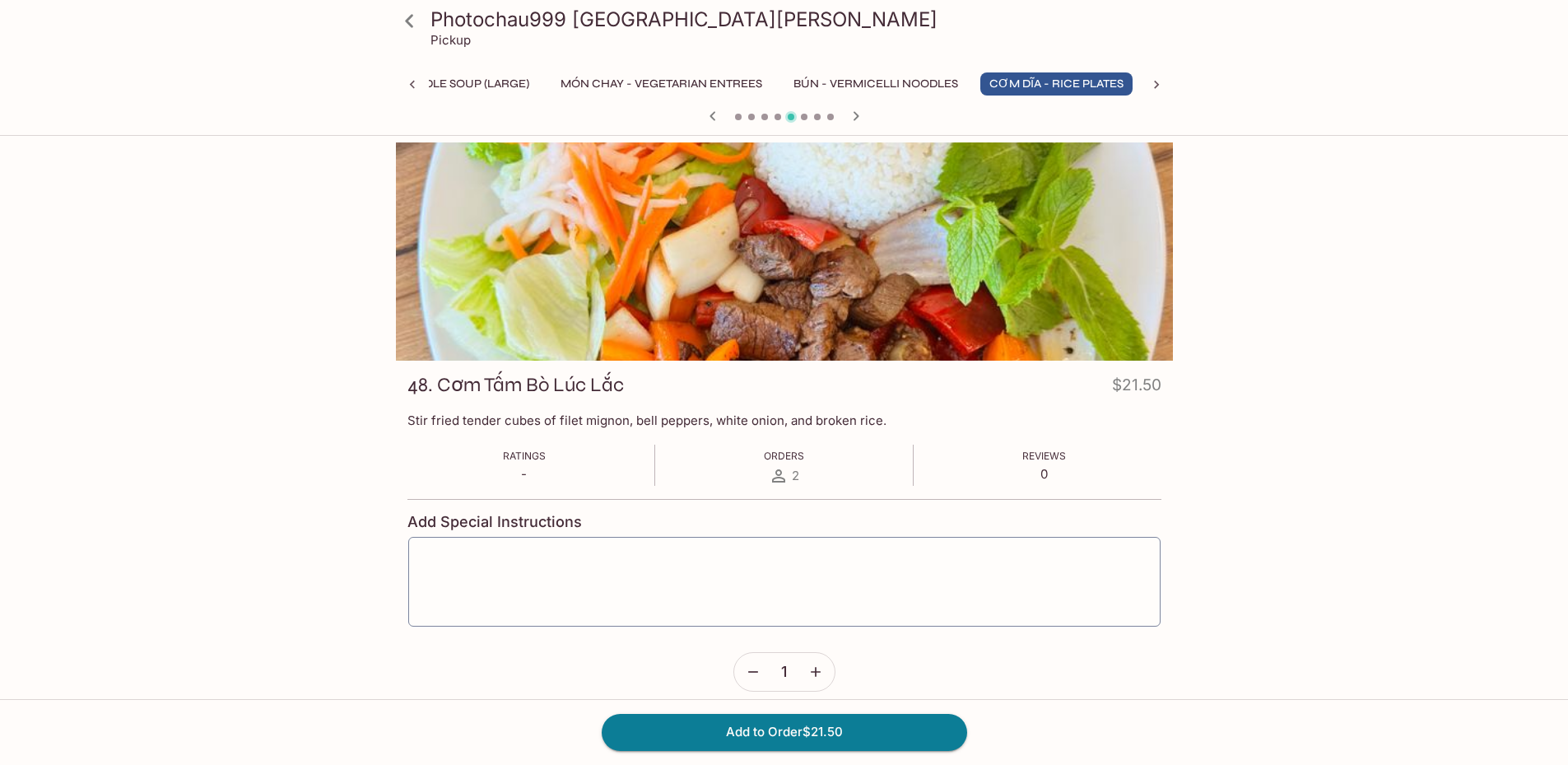
click at [854, 119] on icon "button" at bounding box center [855, 115] width 6 height 9
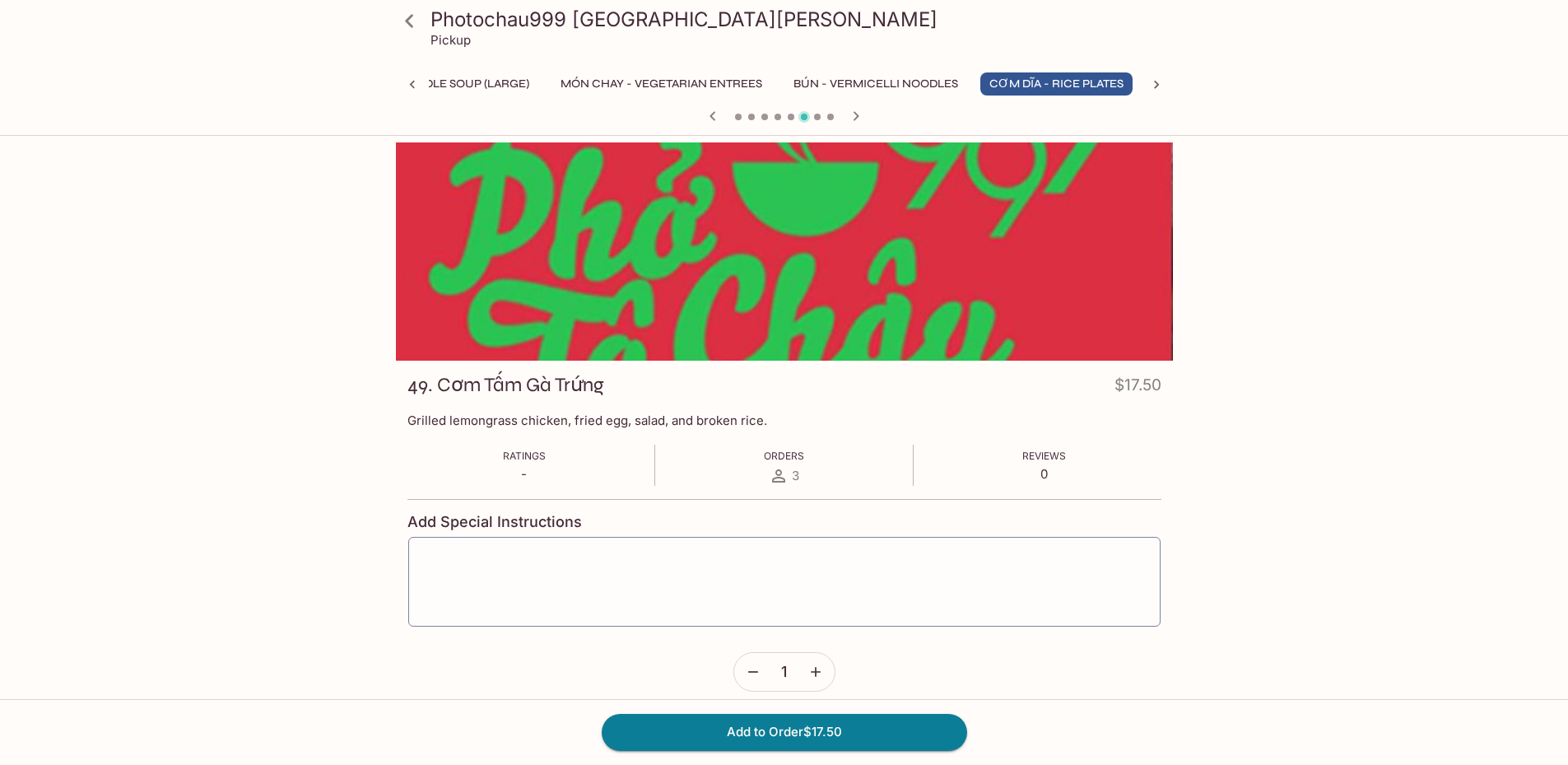
click at [854, 119] on icon "button" at bounding box center [855, 115] width 6 height 9
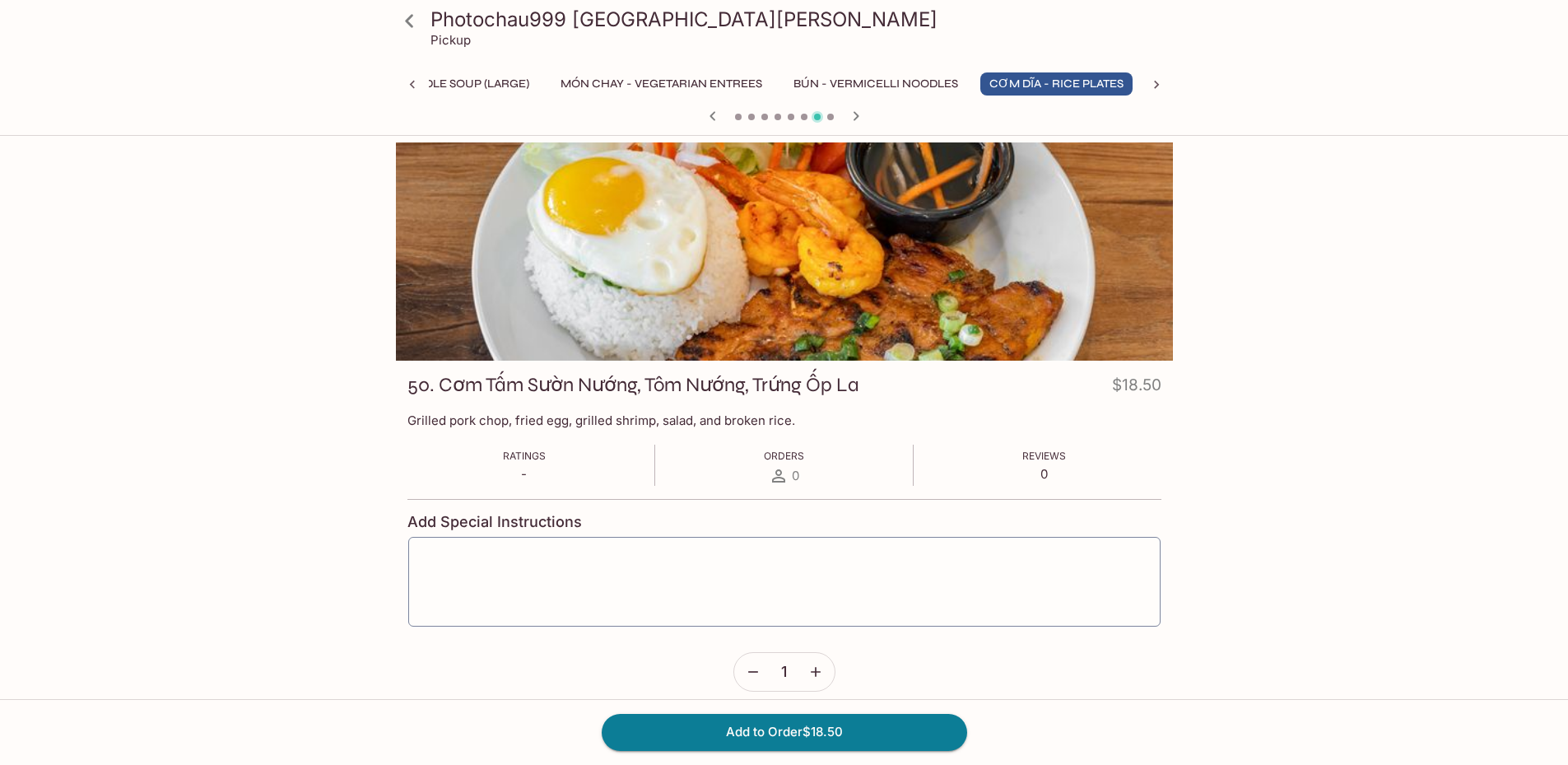
click at [858, 115] on icon "button" at bounding box center [856, 115] width 20 height 20
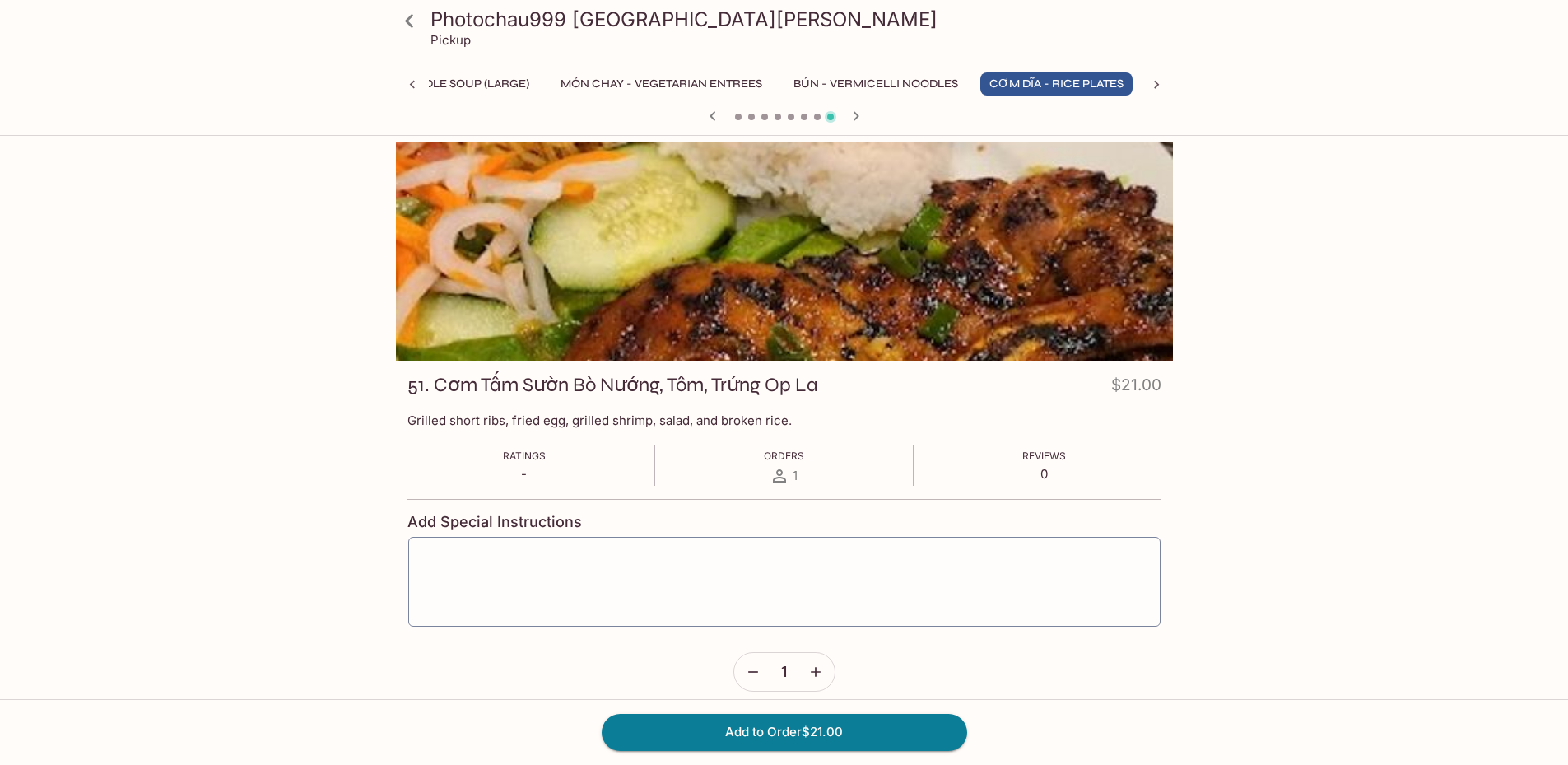
click at [858, 115] on icon "button" at bounding box center [856, 115] width 20 height 20
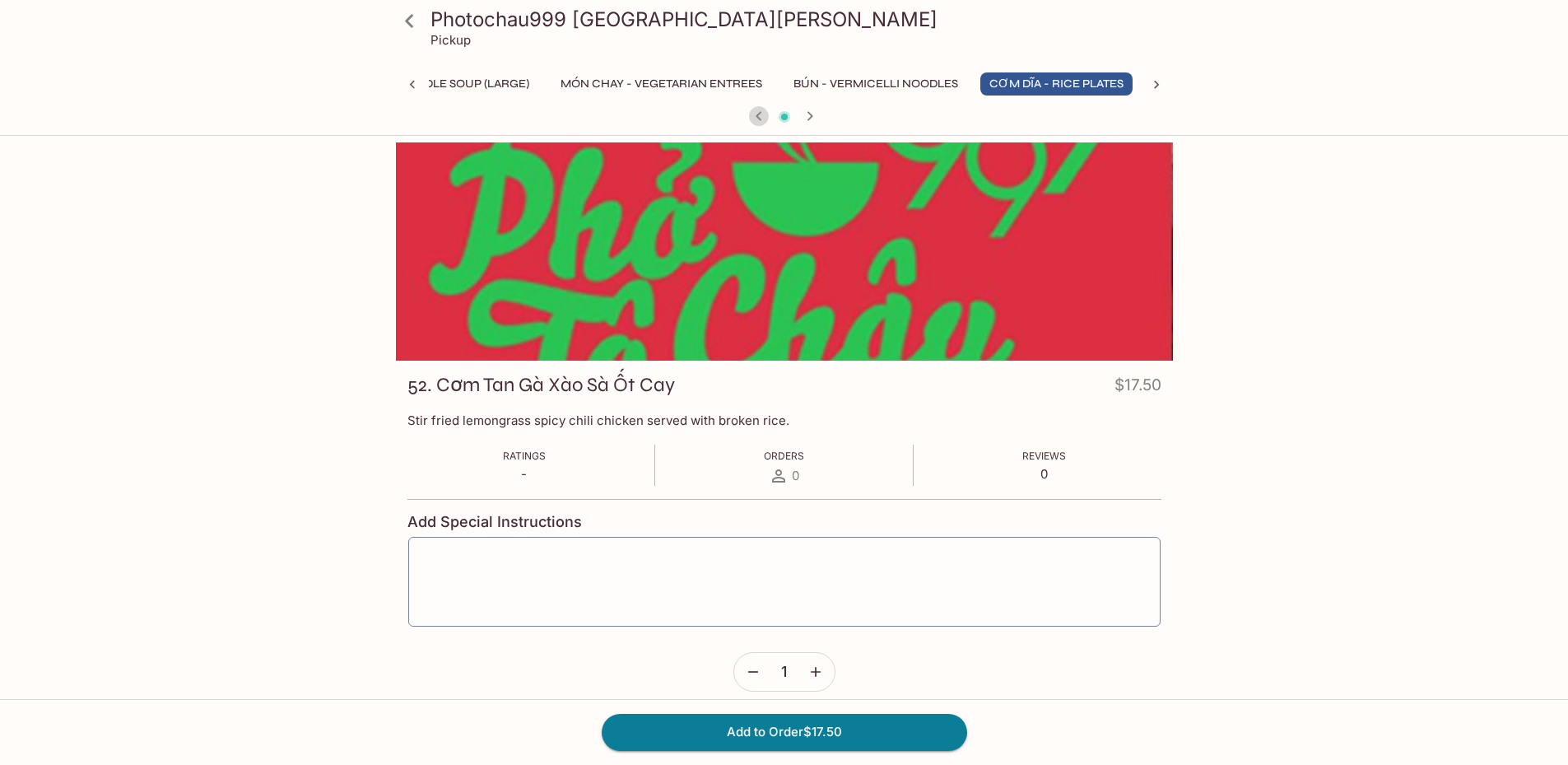
click at [753, 118] on icon "button" at bounding box center [759, 115] width 20 height 20
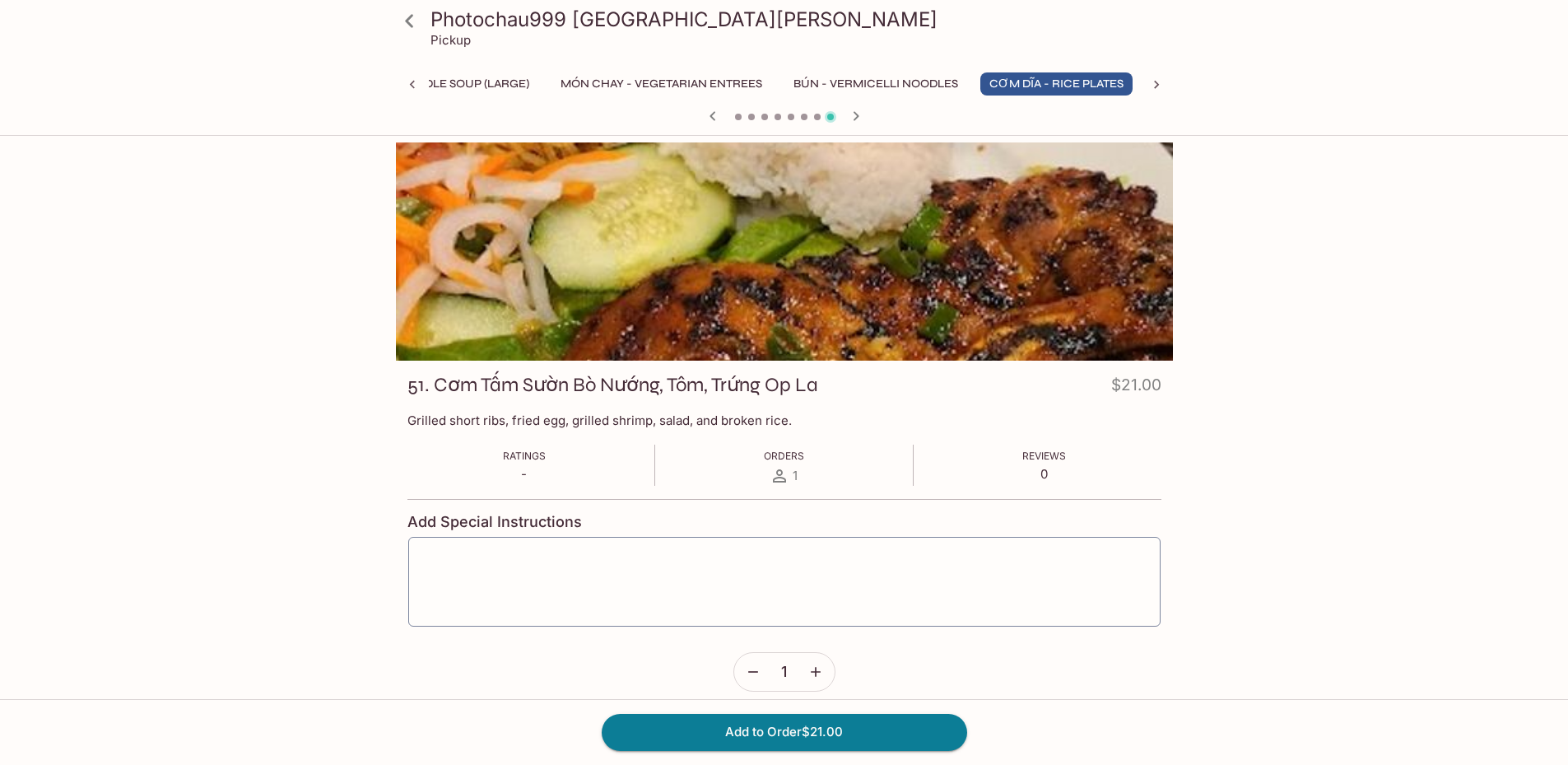
click at [738, 119] on span at bounding box center [739, 117] width 7 height 7
click at [710, 121] on icon "button" at bounding box center [712, 115] width 20 height 20
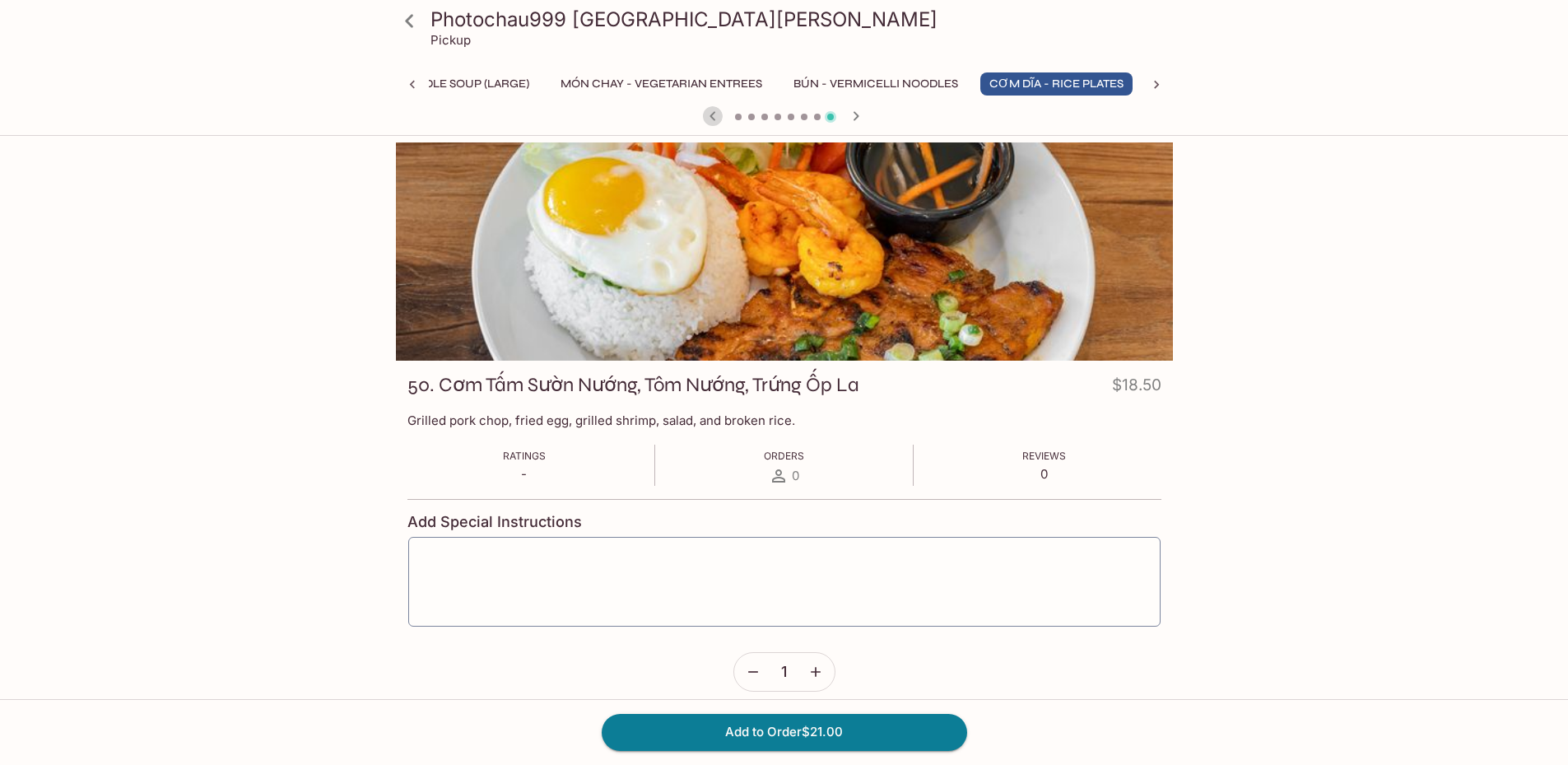
click at [710, 121] on icon "button" at bounding box center [712, 115] width 20 height 20
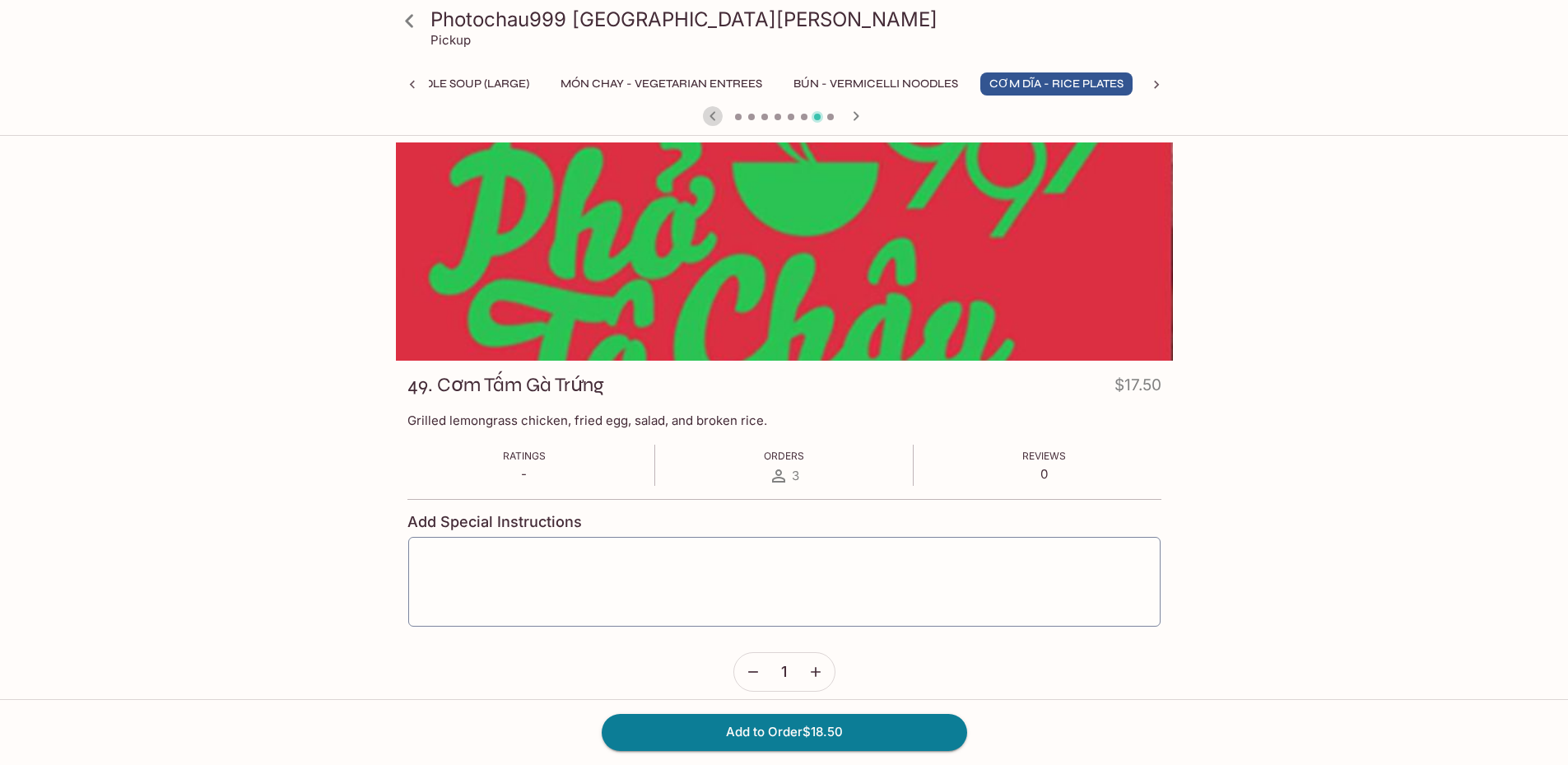
click at [710, 121] on icon "button" at bounding box center [712, 115] width 20 height 20
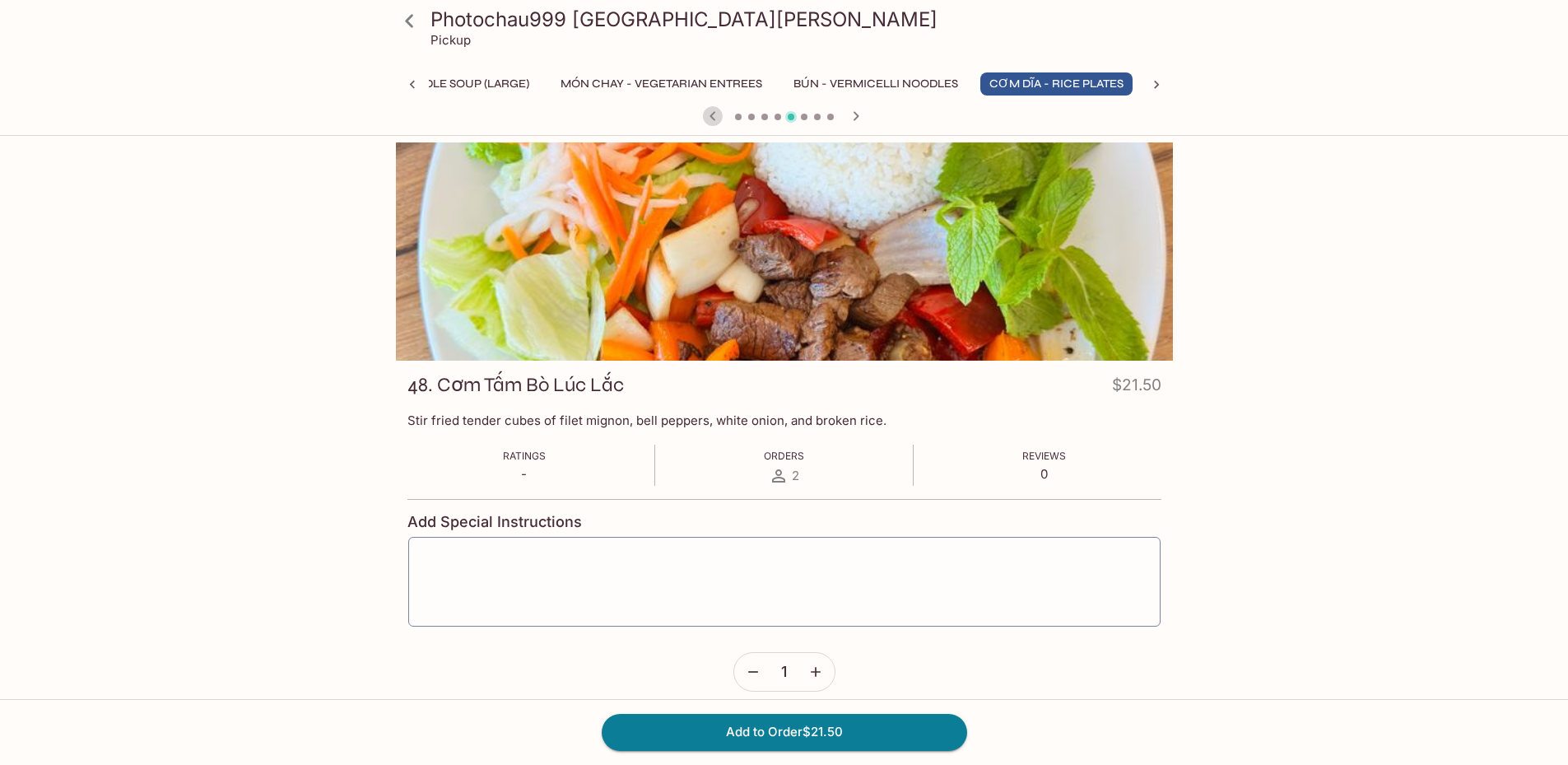
click at [710, 121] on icon "button" at bounding box center [712, 115] width 20 height 20
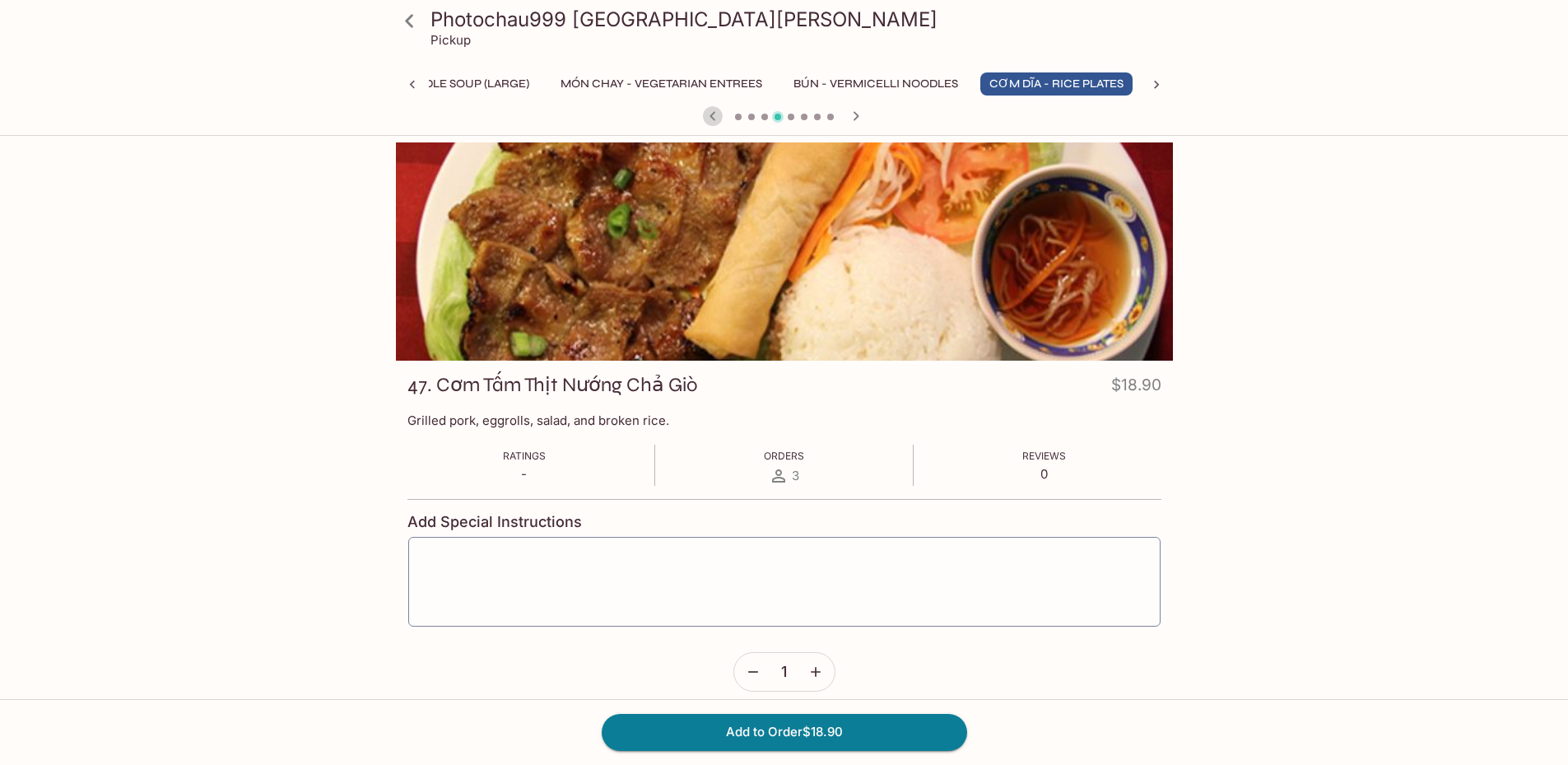
click at [710, 121] on icon "button" at bounding box center [712, 115] width 20 height 20
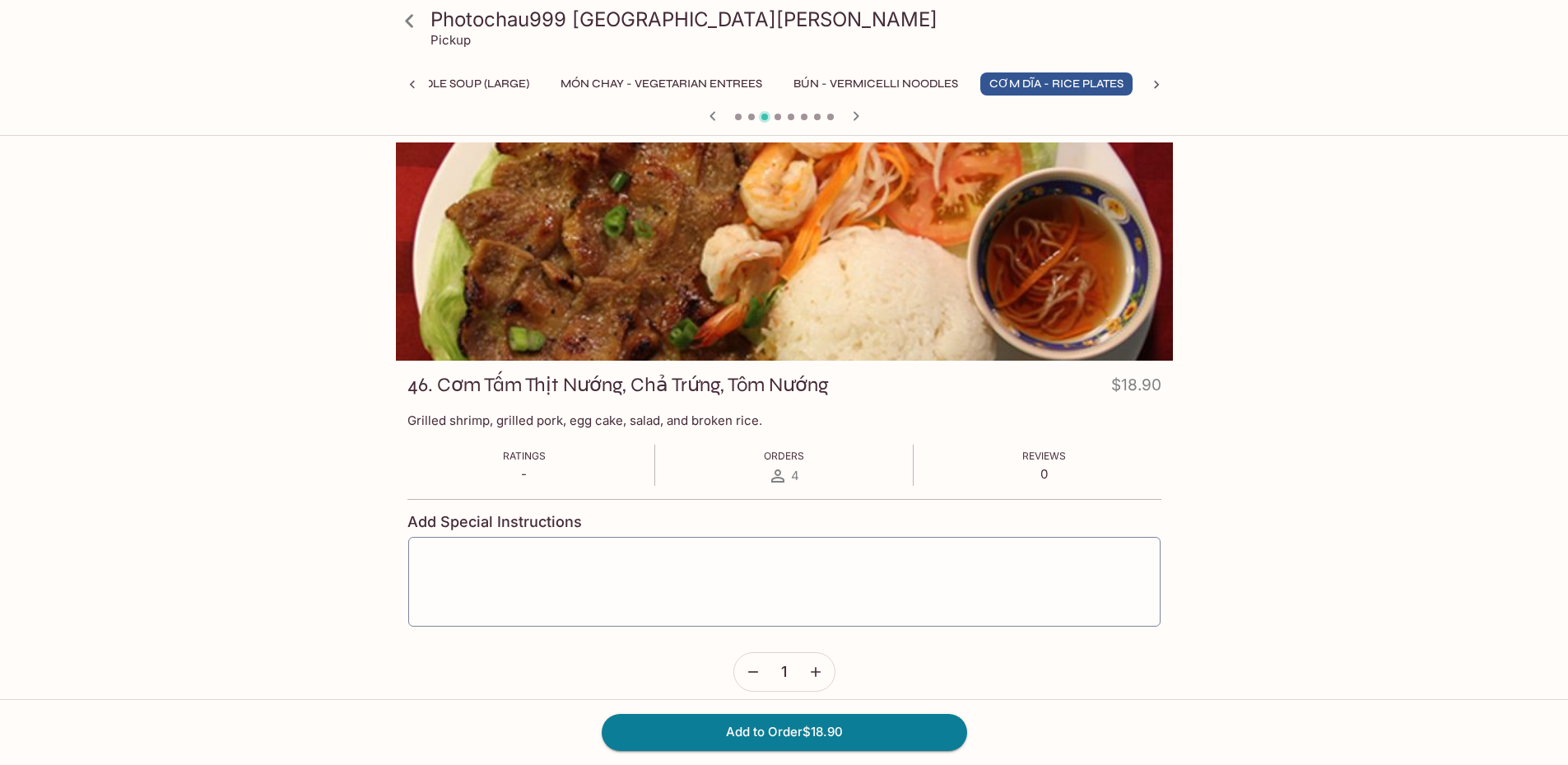
click at [858, 116] on icon "button" at bounding box center [855, 115] width 6 height 9
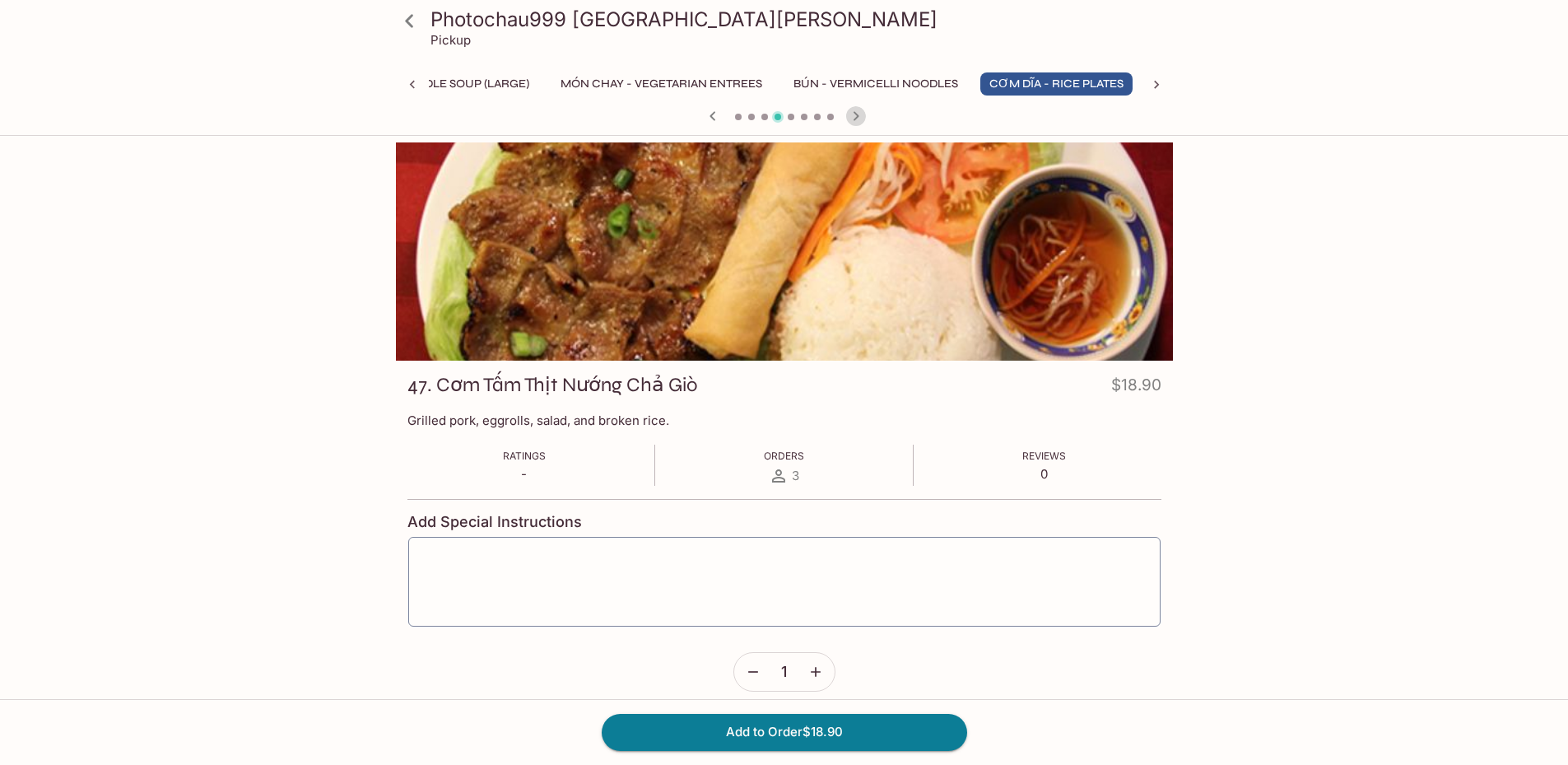
click at [858, 116] on icon "button" at bounding box center [855, 115] width 6 height 9
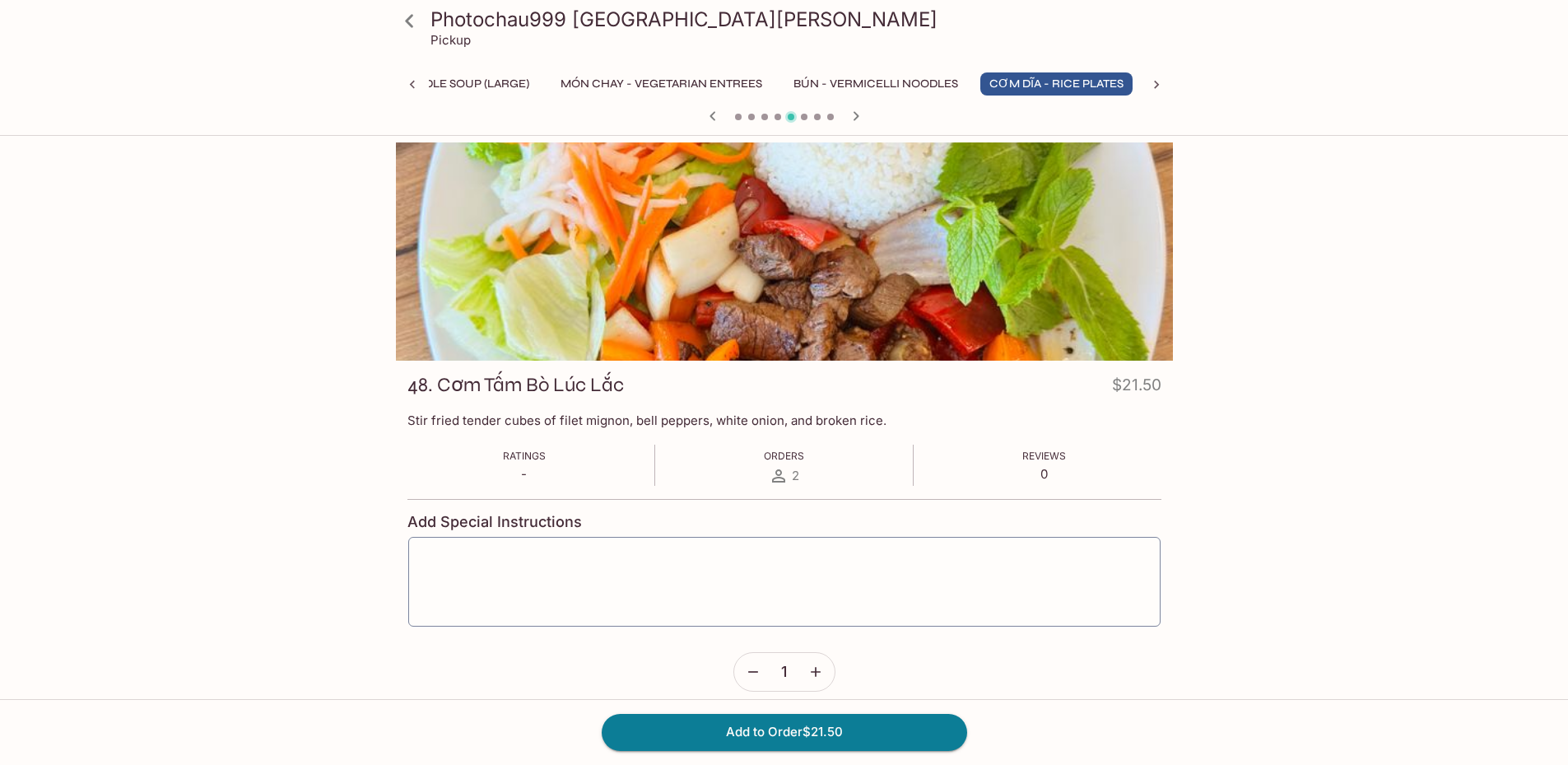
click at [859, 117] on icon "button" at bounding box center [856, 115] width 20 height 20
